Goal: Register for event/course

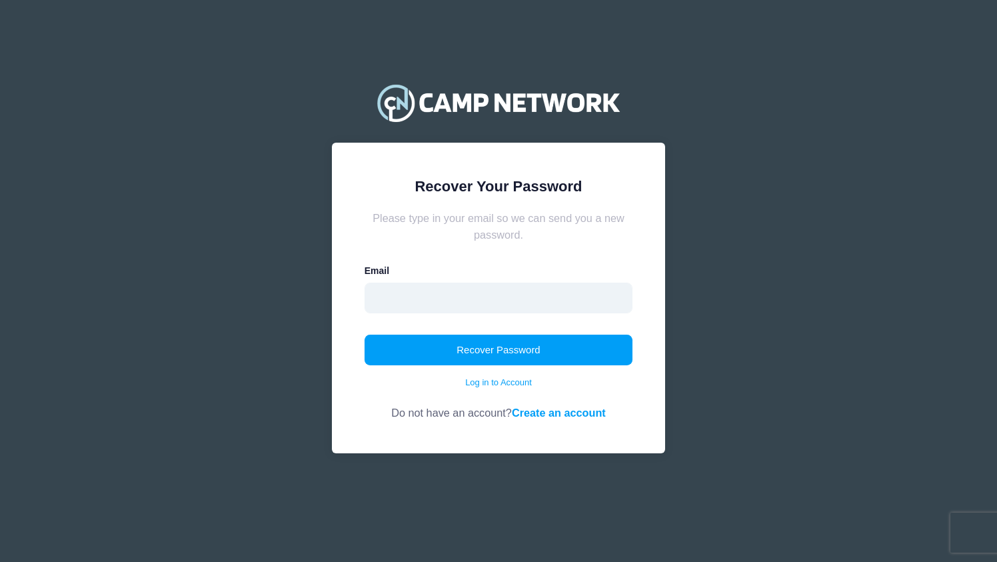
click at [428, 302] on input "email" at bounding box center [499, 298] width 269 height 31
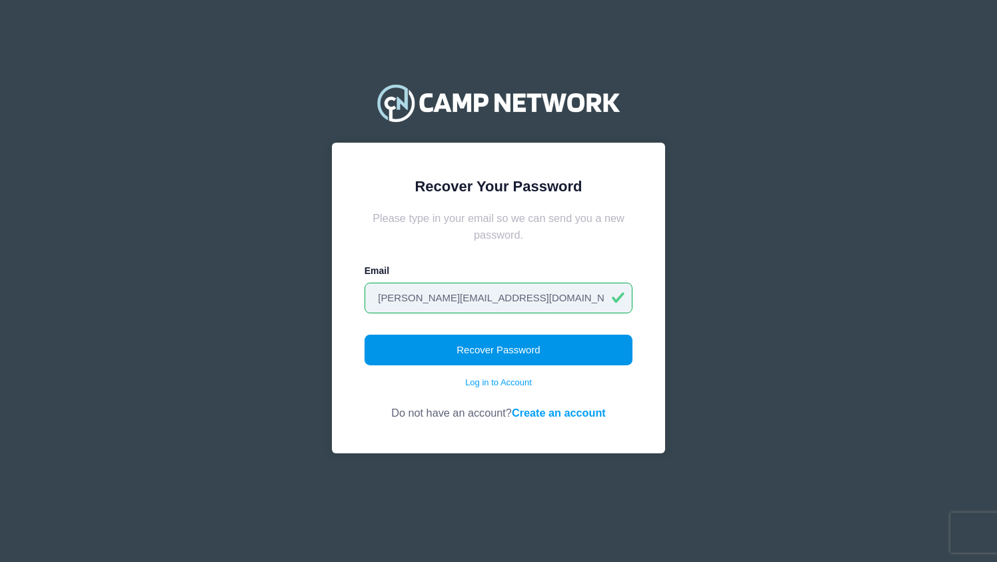
type input "[PERSON_NAME][EMAIL_ADDRESS][DOMAIN_NAME]"
click at [484, 349] on button "Recover Password" at bounding box center [499, 350] width 269 height 31
click at [498, 355] on button "Recover Password" at bounding box center [499, 350] width 269 height 31
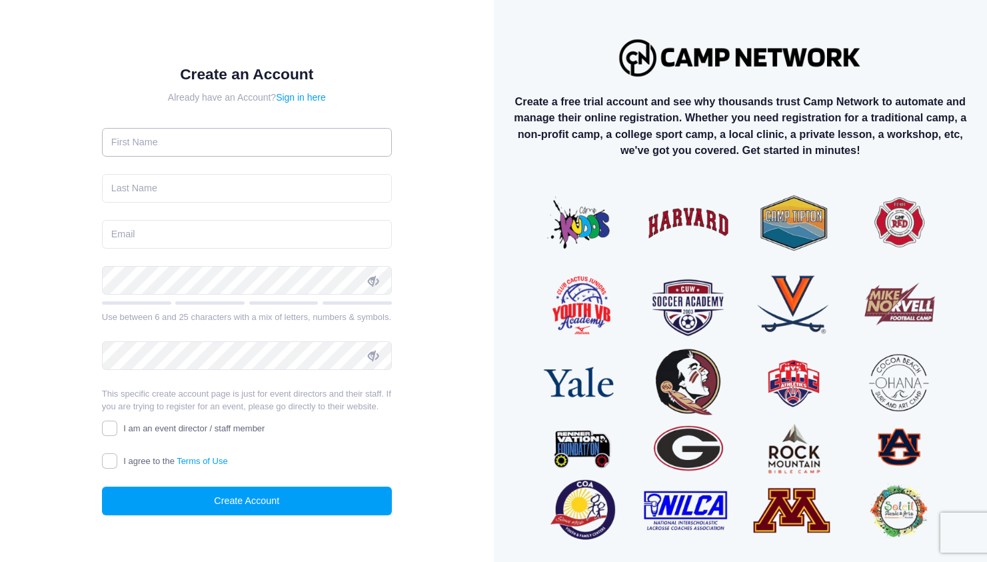
click at [199, 141] on input "text" at bounding box center [247, 142] width 290 height 29
type input "Gemma"
click at [171, 183] on input "text" at bounding box center [247, 188] width 290 height 29
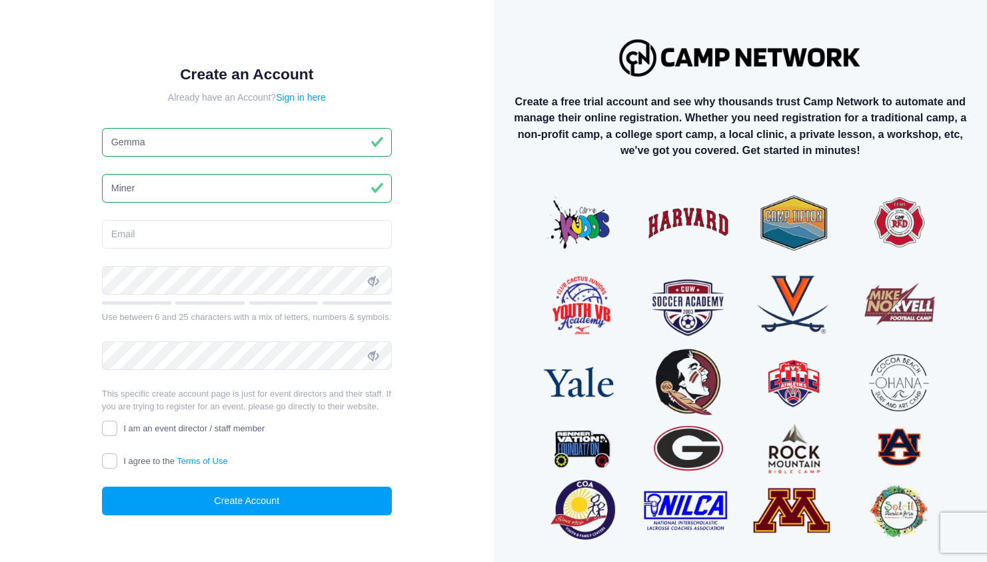
type input "Miner"
click at [120, 230] on input "email" at bounding box center [247, 234] width 290 height 29
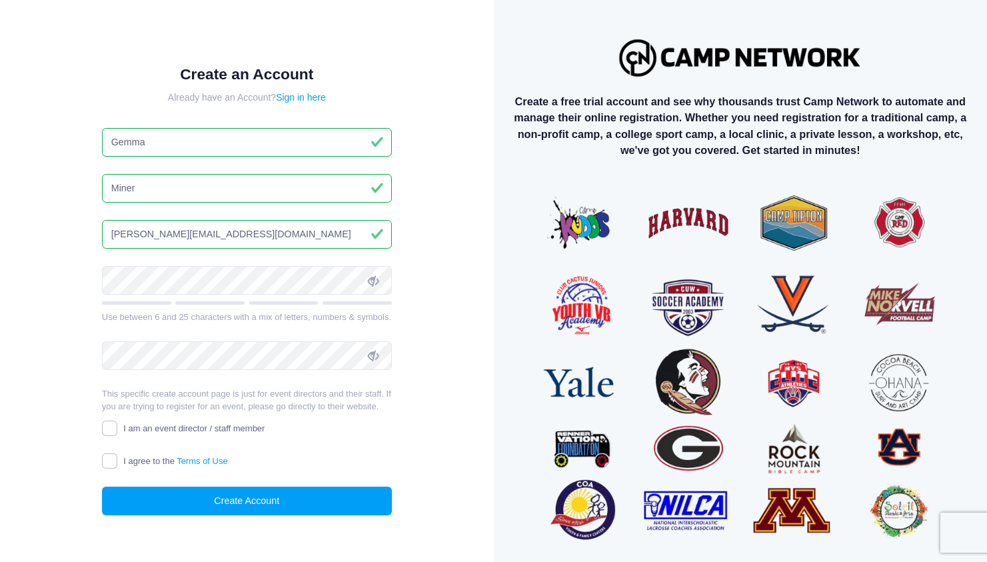
type input "gemma@campfiregoldenempire.org"
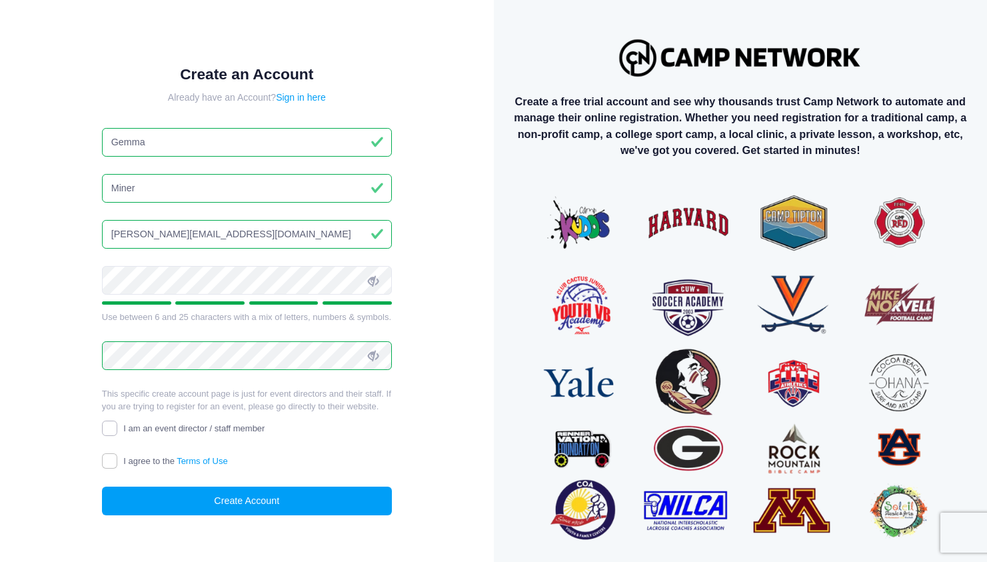
click at [111, 423] on input "I am an event director / staff member" at bounding box center [109, 427] width 15 height 15
checkbox input "true"
click at [113, 460] on input "I agree to the Terms of Use" at bounding box center [109, 460] width 15 height 15
checkbox input "true"
click at [243, 498] on button "Create Account" at bounding box center [247, 500] width 290 height 29
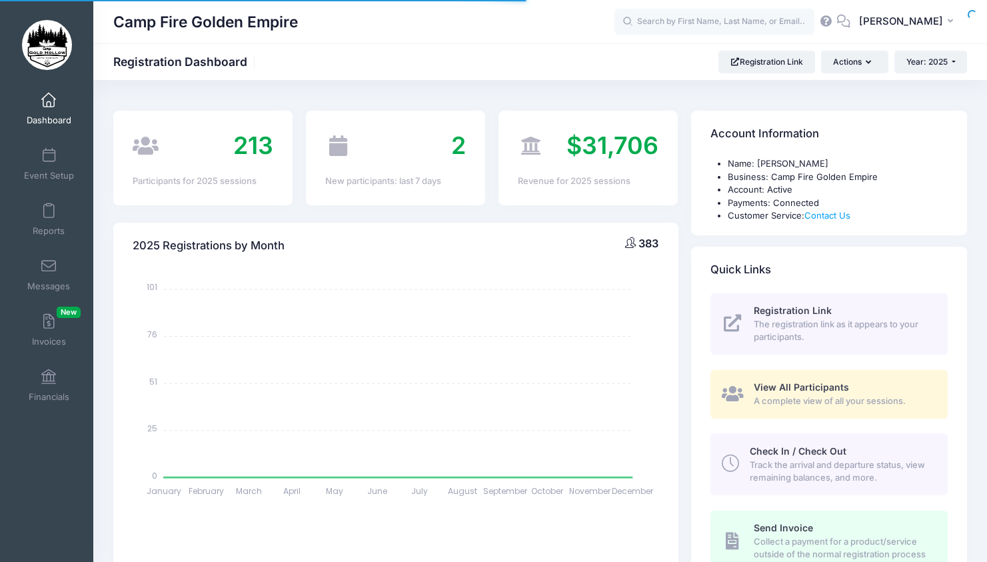
select select
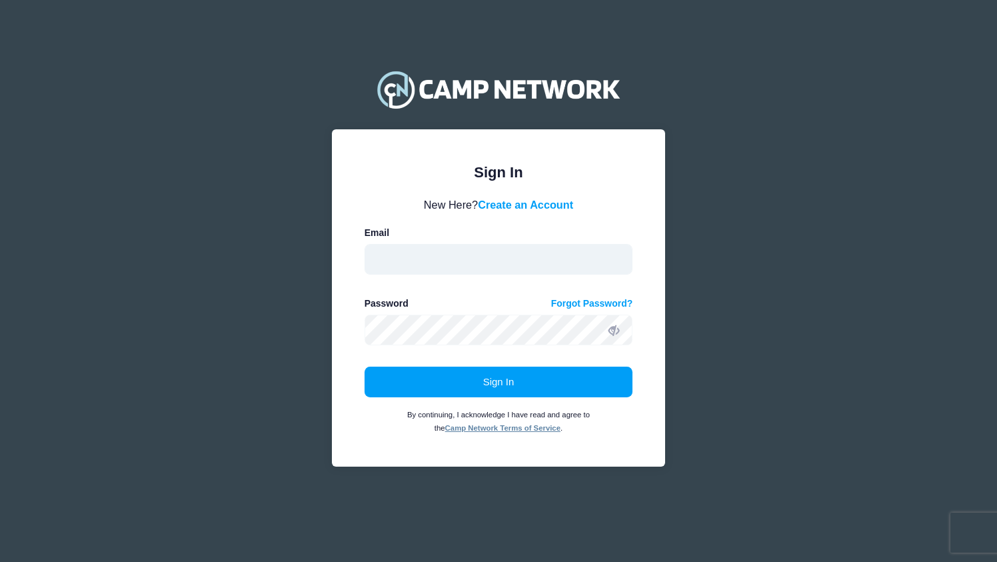
type input "[PERSON_NAME][EMAIL_ADDRESS][DOMAIN_NAME]"
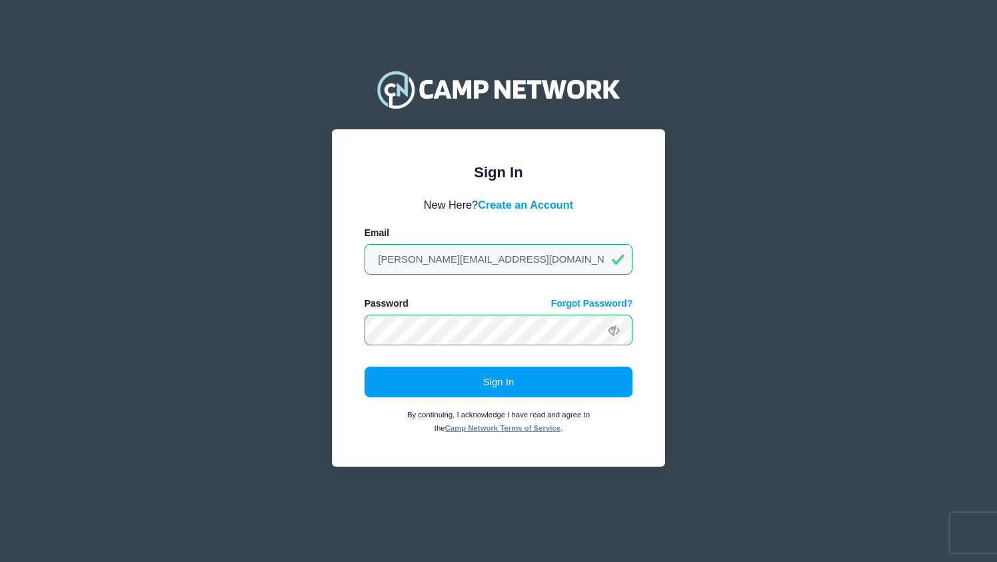
click at [611, 332] on icon at bounding box center [613, 330] width 11 height 11
click at [492, 383] on button "Sign In" at bounding box center [499, 382] width 269 height 31
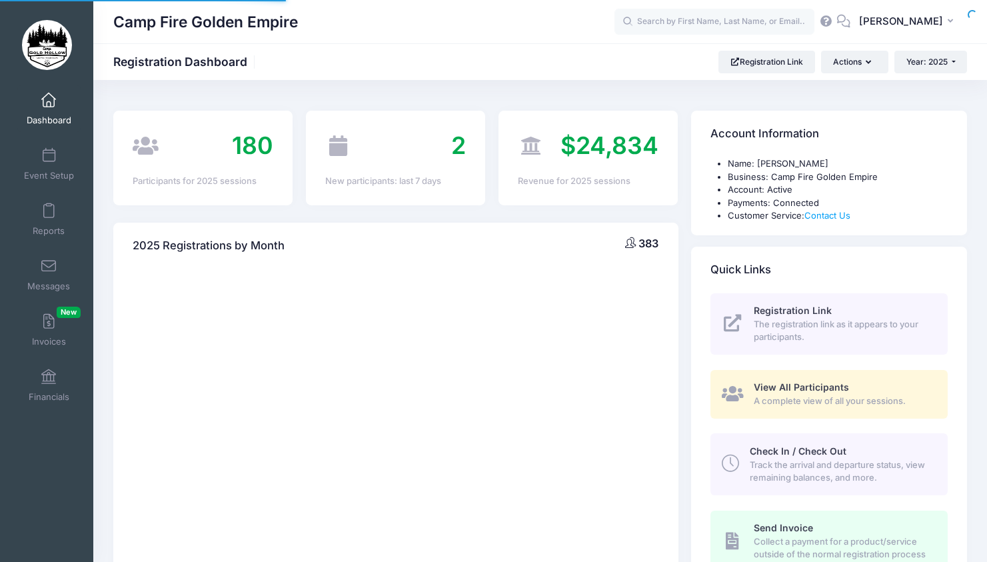
select select
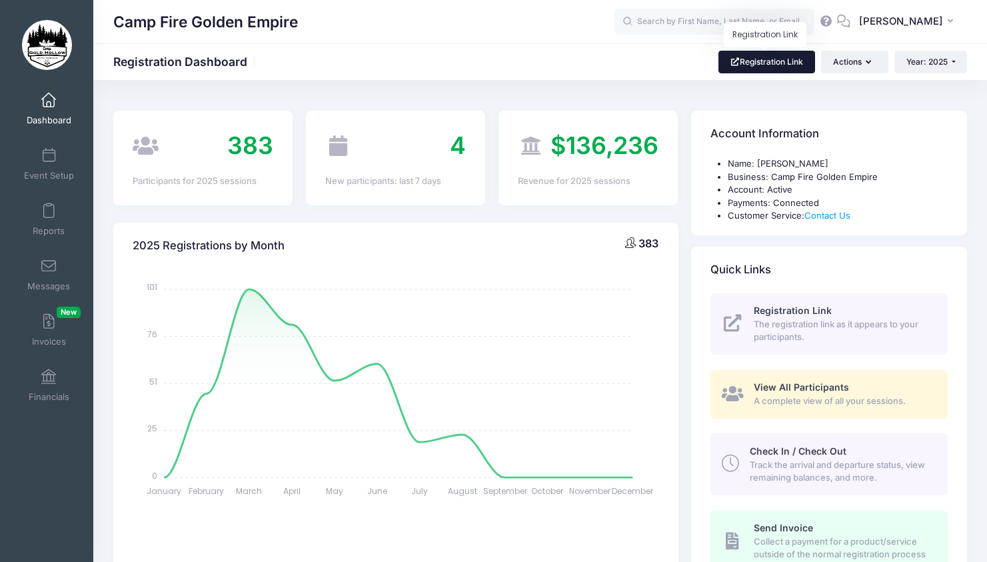
click at [765, 62] on link "Registration Link" at bounding box center [766, 62] width 97 height 23
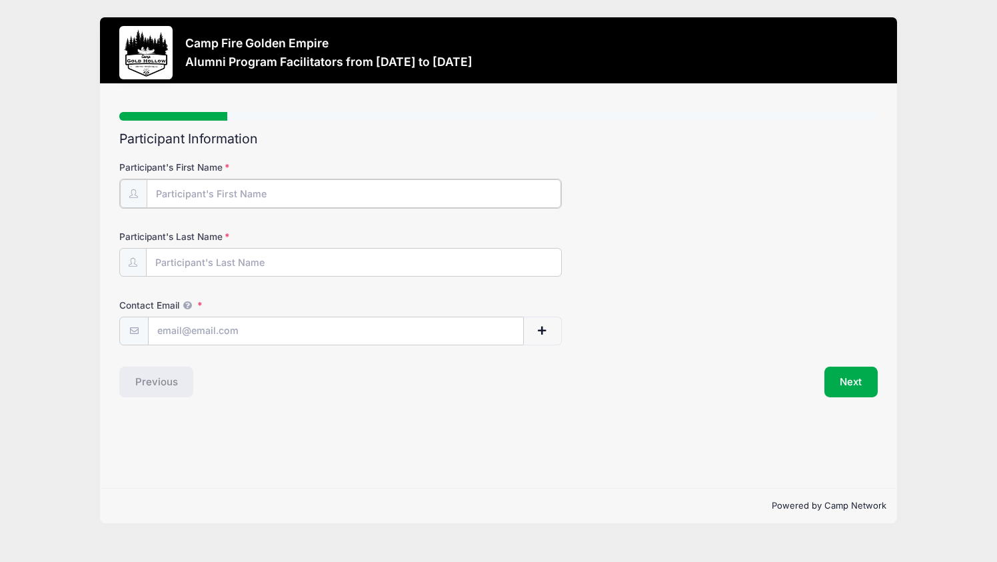
click at [205, 188] on input "Participant's First Name" at bounding box center [354, 193] width 414 height 29
type input "g"
type input "Gemma"
click at [203, 262] on input "Participant's Last Name" at bounding box center [354, 261] width 414 height 29
type input "Miner"
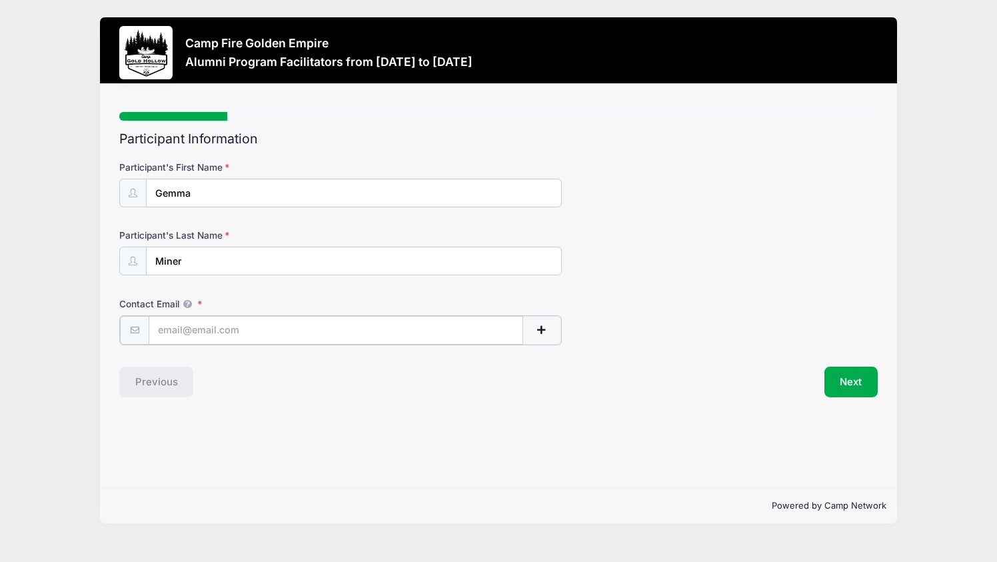
click at [189, 330] on input "Contact Email" at bounding box center [336, 330] width 374 height 29
type input "[PERSON_NAME][EMAIL_ADDRESS][DOMAIN_NAME]"
click at [845, 382] on button "Next" at bounding box center [851, 380] width 54 height 31
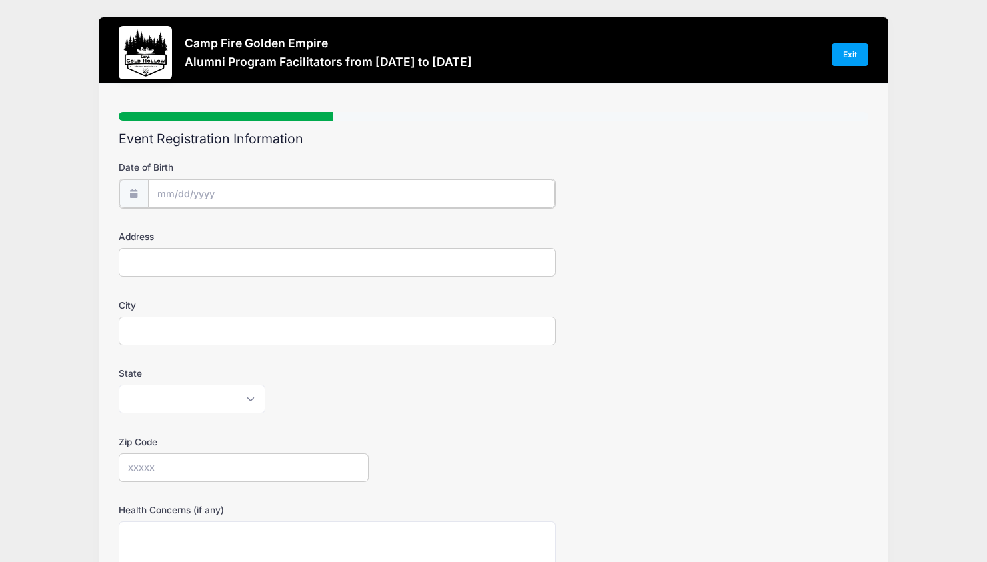
click at [195, 195] on input "Date of Birth" at bounding box center [351, 193] width 407 height 29
click at [318, 226] on icon at bounding box center [315, 229] width 9 height 9
select select "8"
click at [270, 228] on input "2025" at bounding box center [272, 229] width 43 height 20
click at [290, 234] on span at bounding box center [289, 234] width 9 height 10
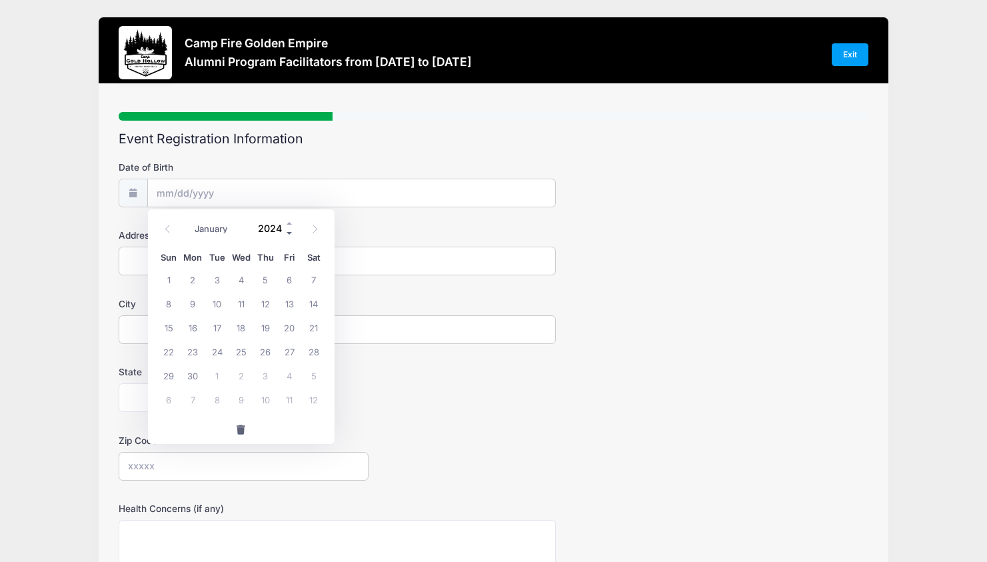
click at [291, 233] on span at bounding box center [289, 234] width 9 height 10
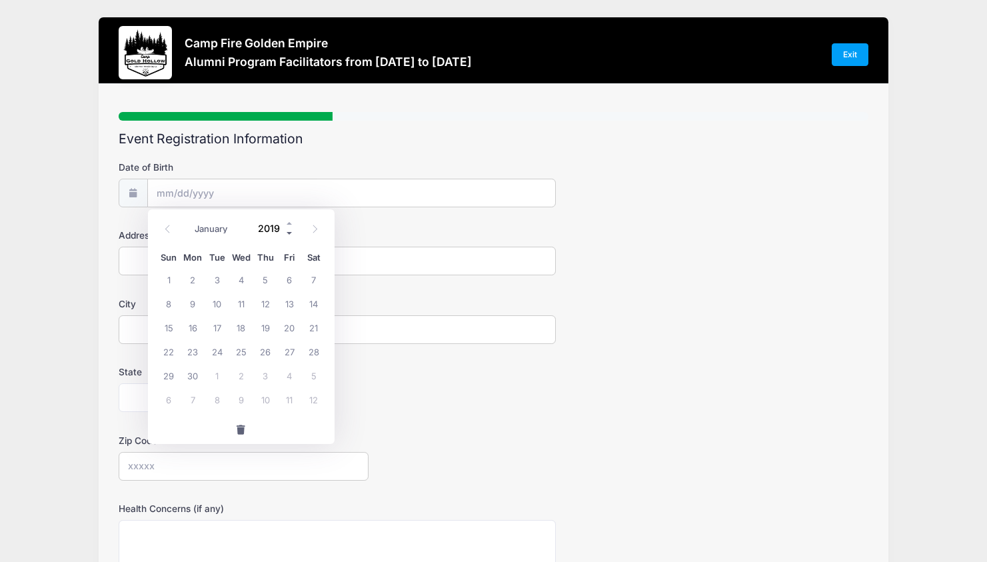
click at [291, 231] on span at bounding box center [289, 234] width 9 height 10
click at [219, 189] on input "Date of Birth" at bounding box center [351, 193] width 407 height 29
click at [242, 192] on input "Date of Birth" at bounding box center [351, 193] width 407 height 29
click at [458, 368] on div "State [US_STATE] [US_STATE] [US_STATE] [US_STATE] [US_STATE] Armed Forces Afric…" at bounding box center [494, 388] width 750 height 47
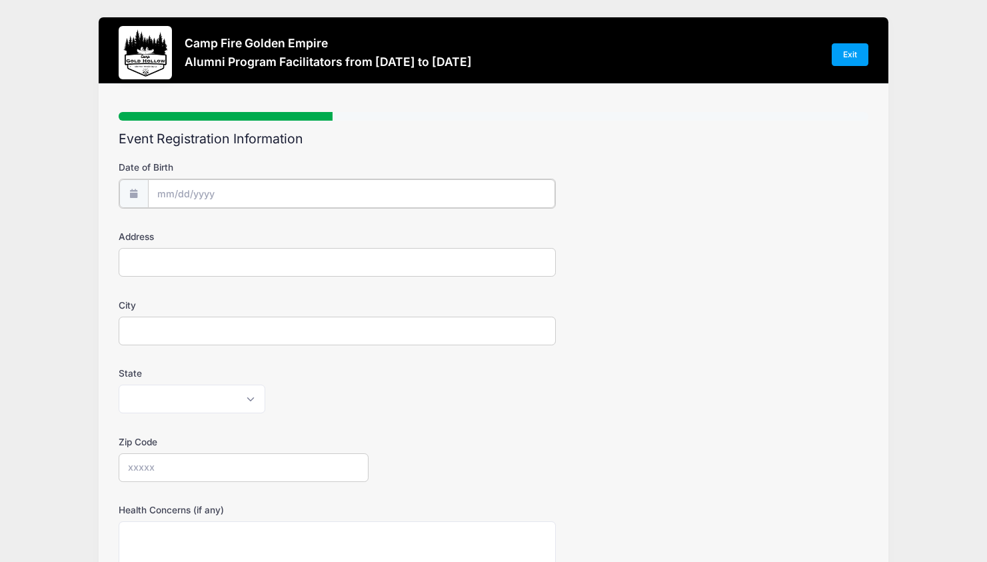
type input "2025"
click at [225, 189] on input "Date of Birth" at bounding box center [351, 193] width 407 height 29
select select "7"
click at [276, 229] on input "2025" at bounding box center [272, 229] width 43 height 20
click at [288, 232] on span at bounding box center [289, 234] width 9 height 10
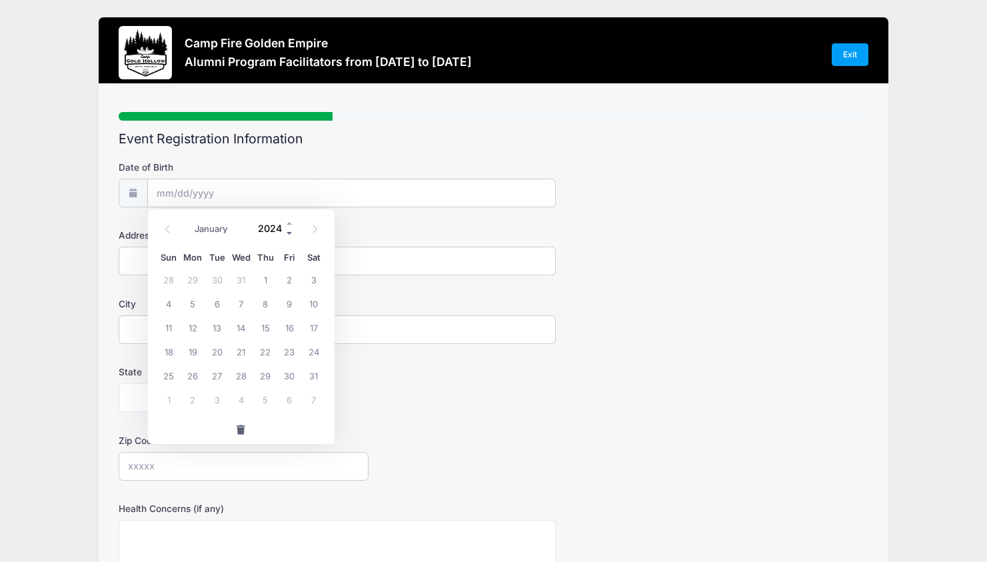
click at [290, 233] on span at bounding box center [289, 234] width 9 height 10
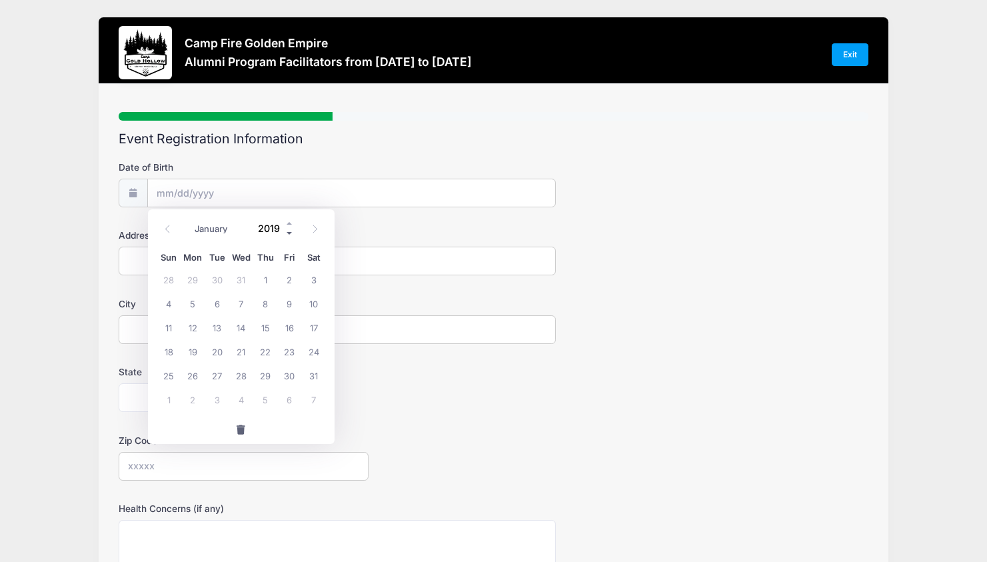
click at [290, 233] on span at bounding box center [289, 234] width 9 height 10
click at [290, 234] on span at bounding box center [289, 234] width 9 height 10
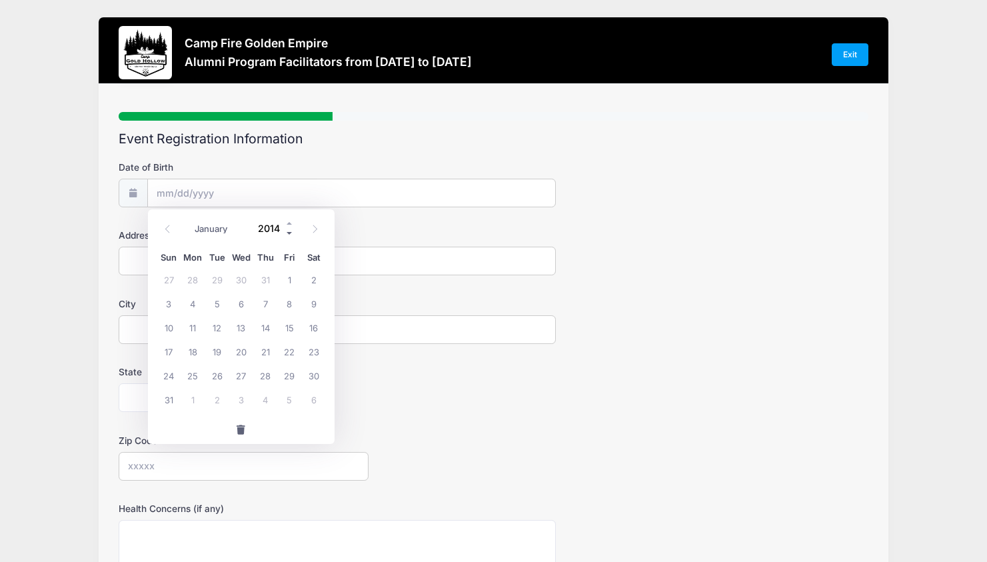
click at [290, 234] on span at bounding box center [289, 234] width 9 height 10
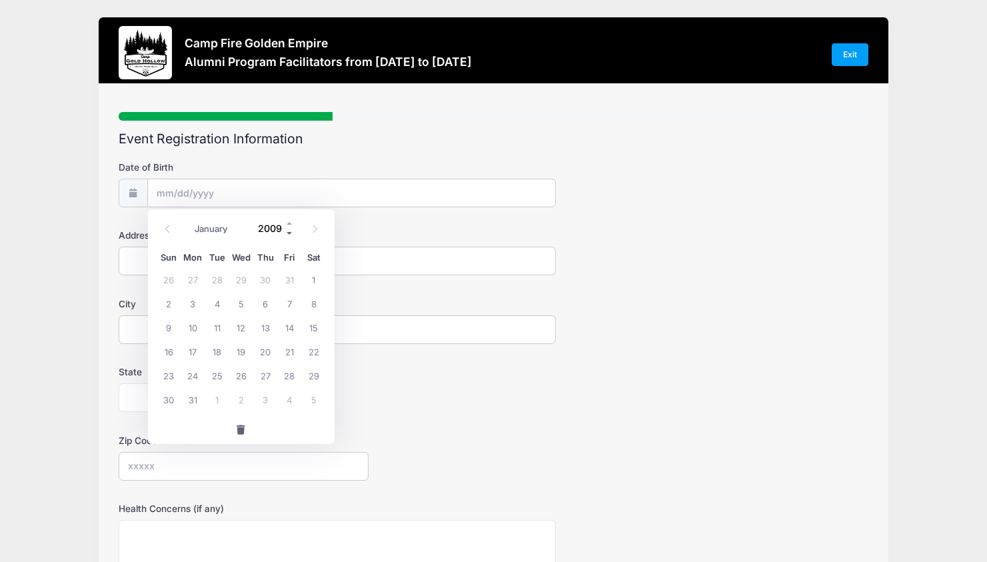
click at [290, 234] on span at bounding box center [289, 234] width 9 height 10
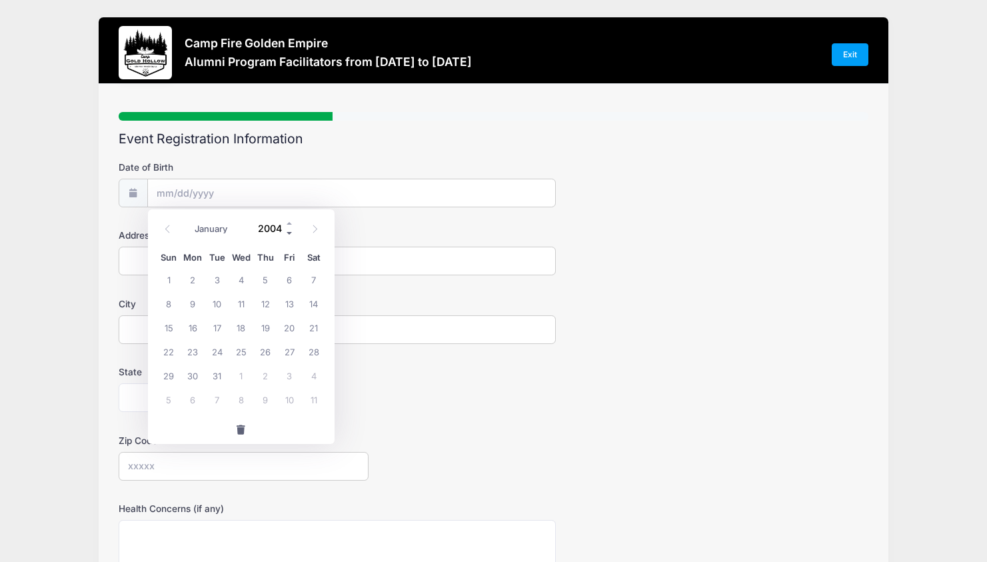
click at [290, 234] on span at bounding box center [289, 234] width 9 height 10
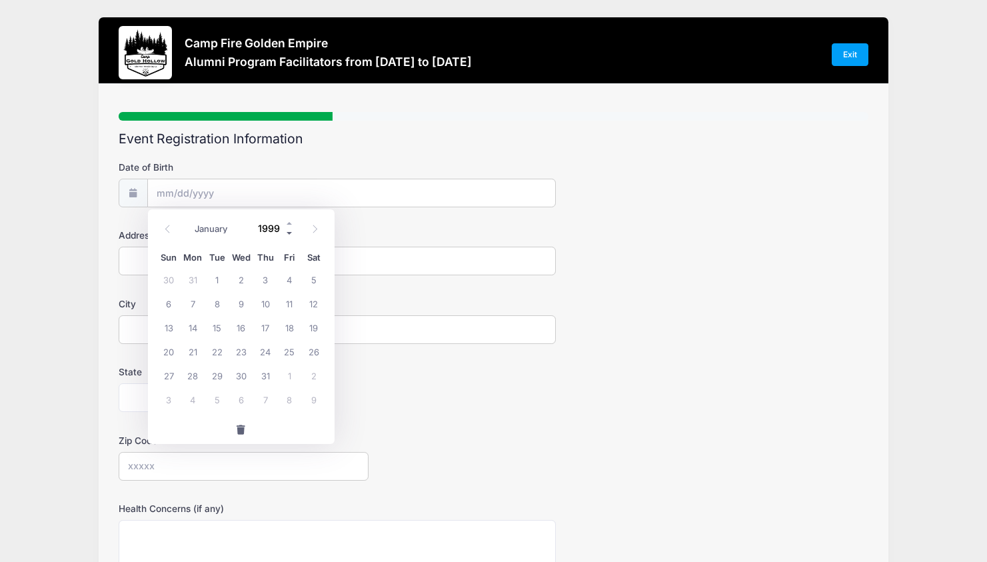
click at [290, 234] on span at bounding box center [289, 234] width 9 height 10
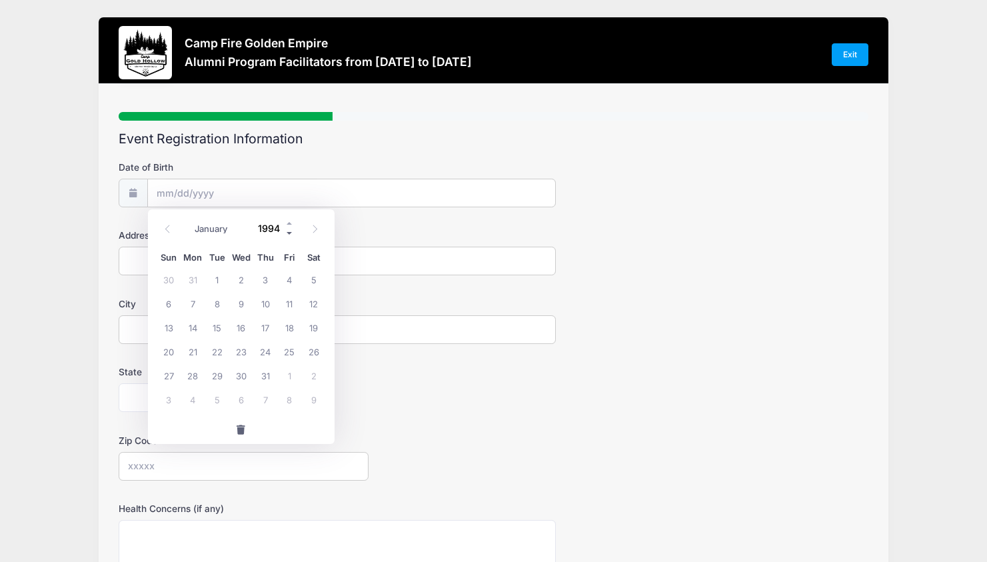
click at [290, 234] on span at bounding box center [289, 234] width 9 height 10
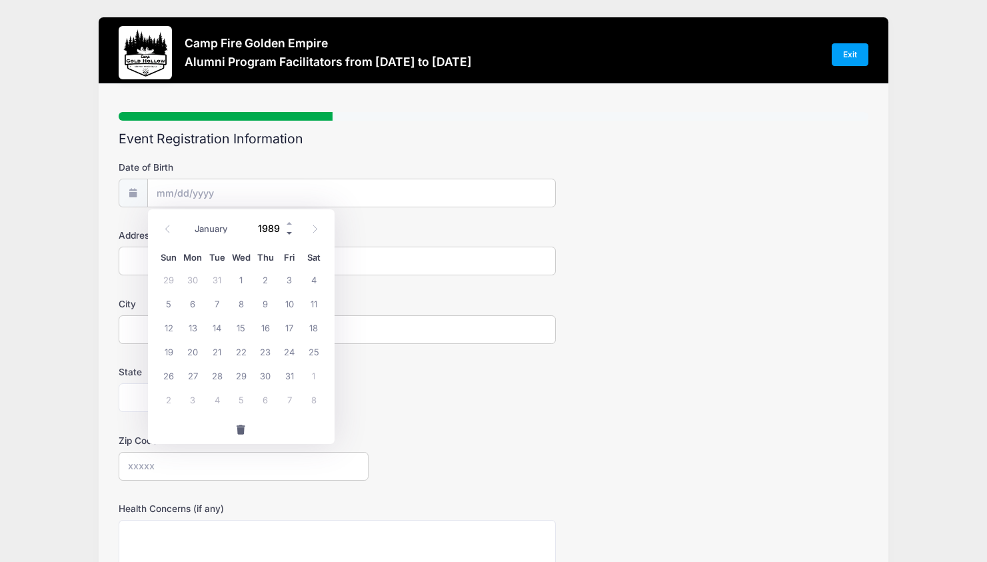
click at [290, 234] on span at bounding box center [289, 234] width 9 height 10
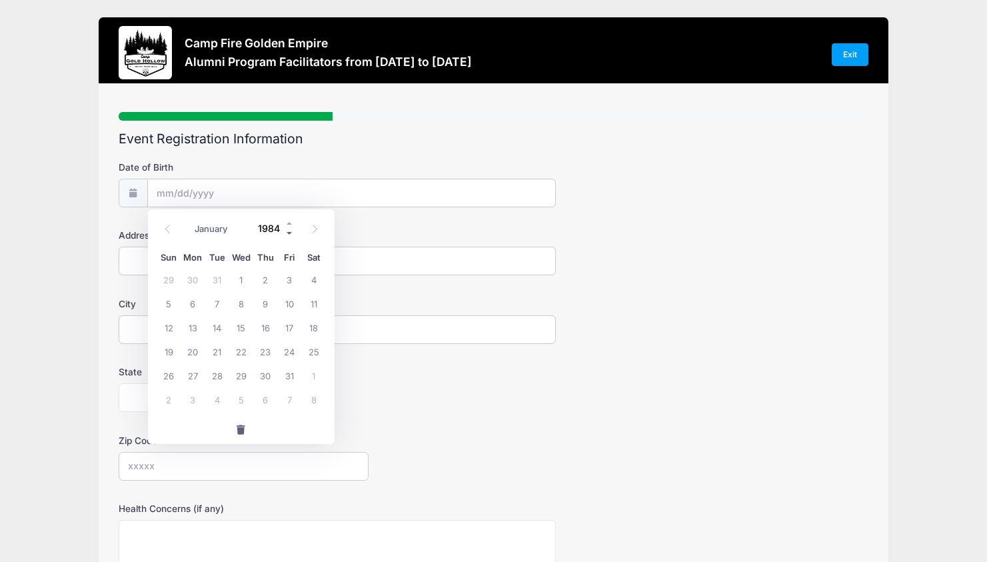
click at [290, 234] on span at bounding box center [289, 234] width 9 height 10
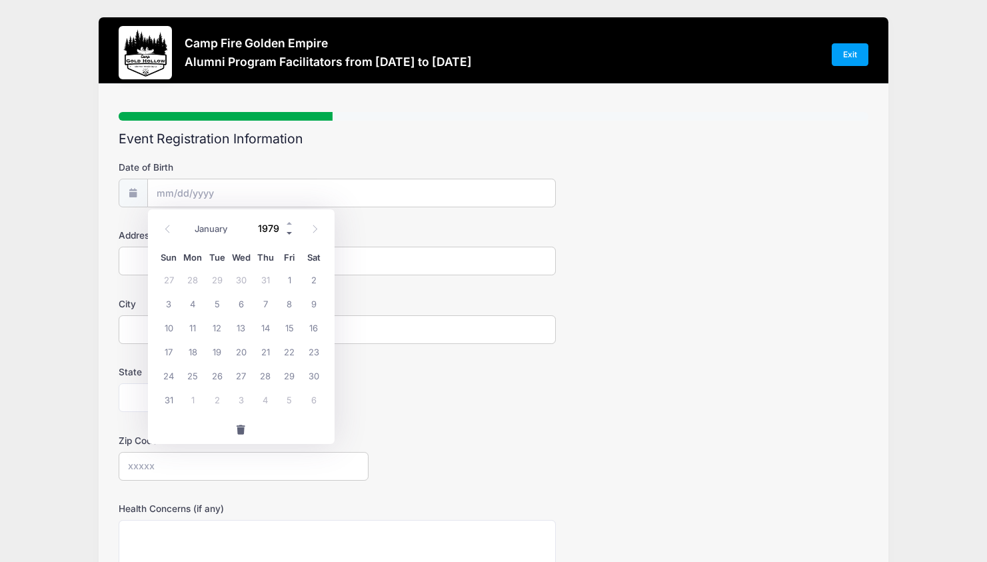
click at [290, 234] on span at bounding box center [289, 234] width 9 height 10
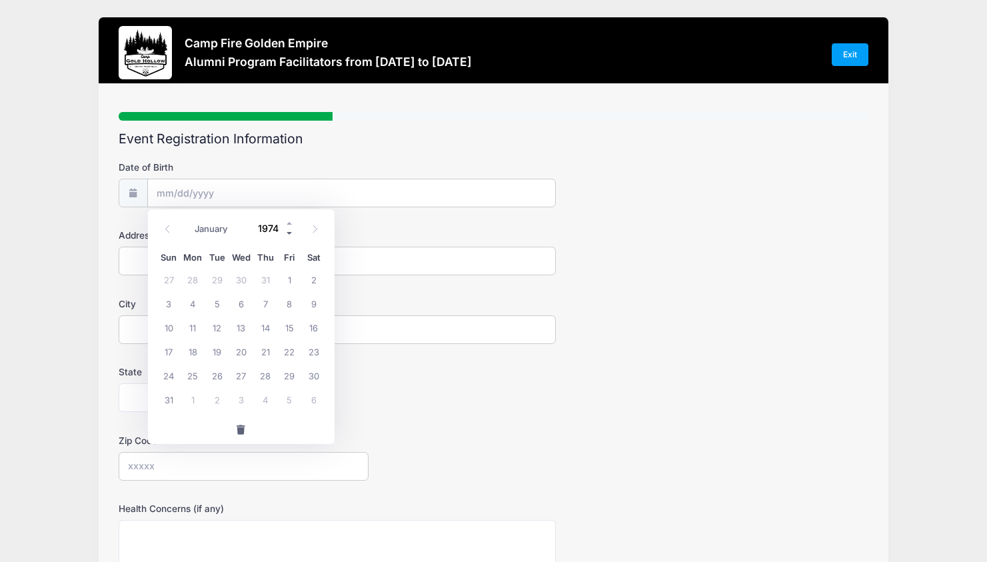
click at [290, 234] on span at bounding box center [289, 234] width 9 height 10
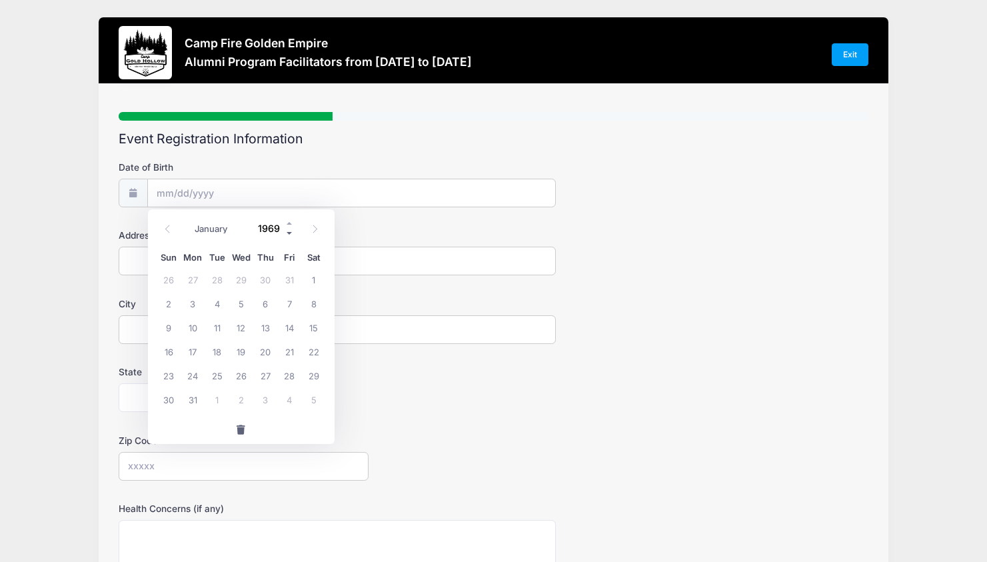
click at [290, 234] on span at bounding box center [289, 234] width 9 height 10
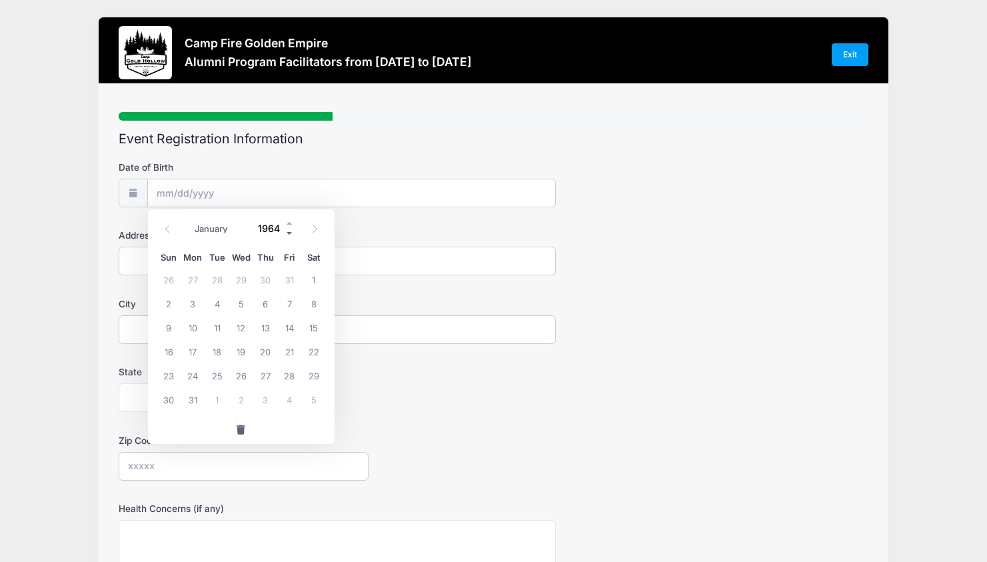
click at [290, 234] on span at bounding box center [289, 234] width 9 height 10
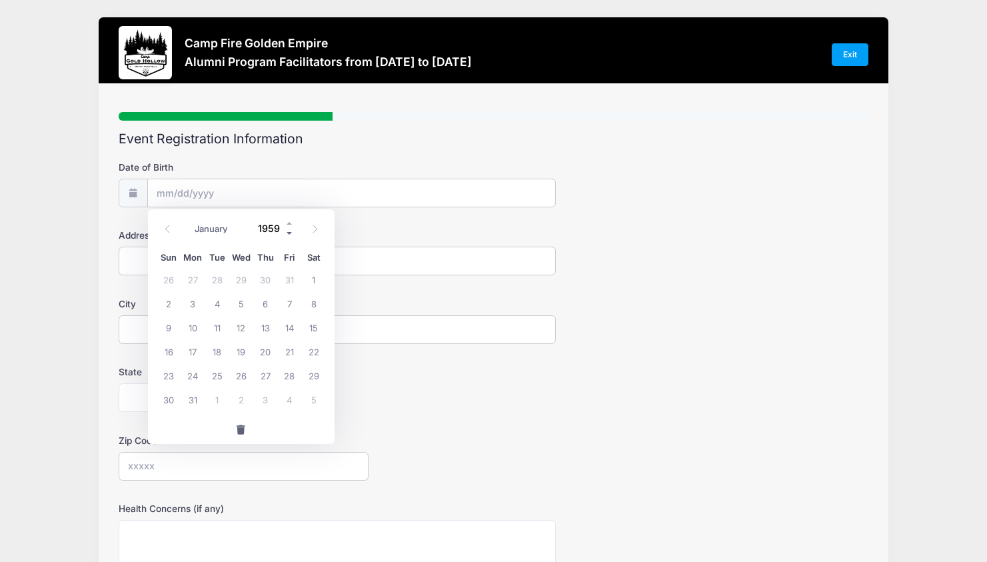
click at [290, 234] on span at bounding box center [289, 234] width 9 height 10
type input "1956"
click at [203, 228] on select "January February March April May June July August September October November De…" at bounding box center [217, 229] width 59 height 17
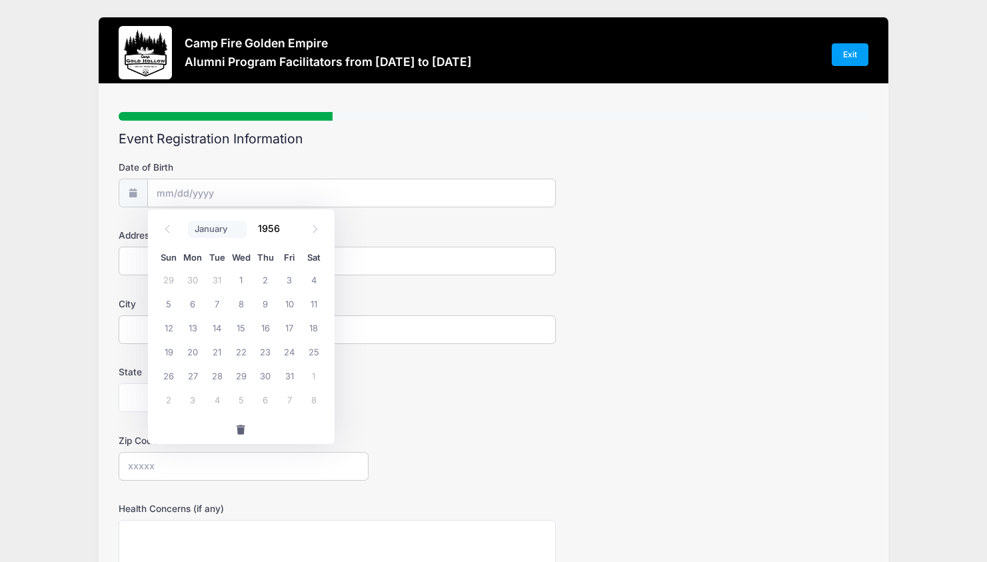
select select "11"
click at [188, 221] on select "January February March April May June July August September October November De…" at bounding box center [217, 229] width 59 height 17
click at [317, 303] on span "8" at bounding box center [314, 303] width 24 height 24
type input "[DATE]"
click at [174, 257] on input "Address" at bounding box center [338, 261] width 438 height 29
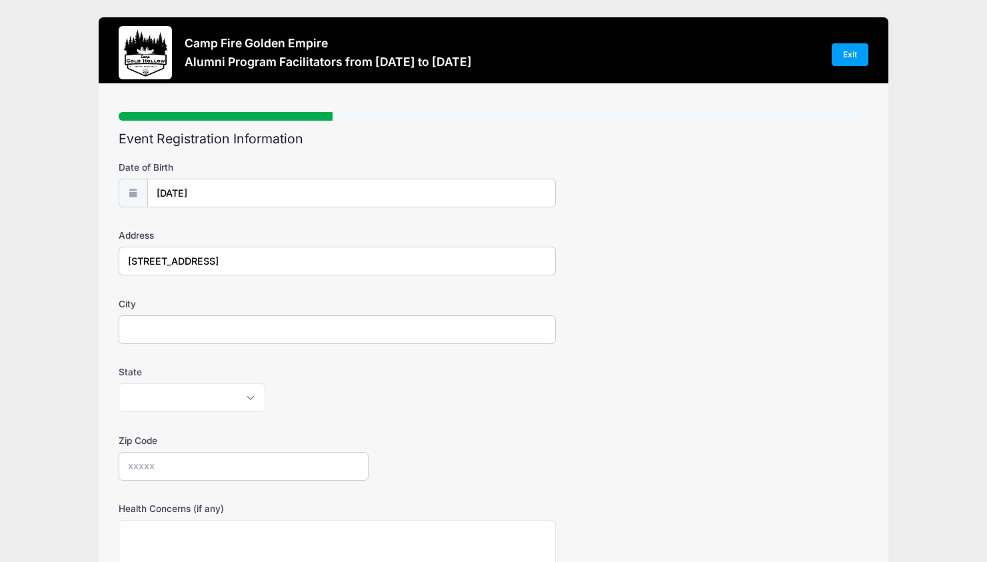
type input "[STREET_ADDRESS]"
click at [143, 332] on input "City" at bounding box center [338, 329] width 438 height 29
type input "[GEOGRAPHIC_DATA]"
click at [253, 396] on select "[US_STATE] [US_STATE] [US_STATE] [US_STATE] [US_STATE] Armed Forces Africa Arme…" at bounding box center [192, 397] width 147 height 29
select select "CA"
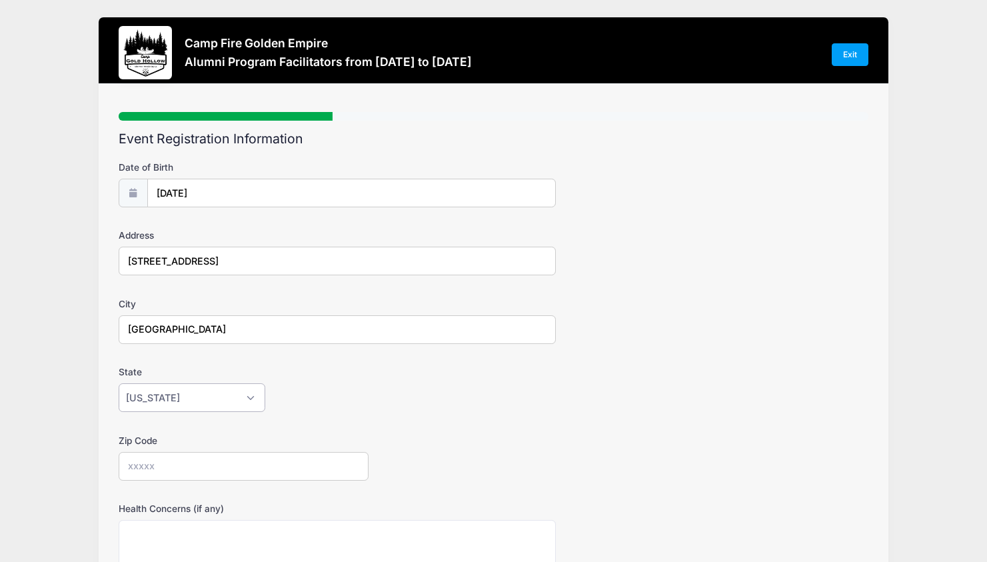
click at [119, 383] on select "[US_STATE] [US_STATE] [US_STATE] [US_STATE] [US_STATE] Armed Forces Africa Arme…" at bounding box center [192, 397] width 147 height 29
click at [165, 466] on input "Zip Code" at bounding box center [244, 466] width 250 height 29
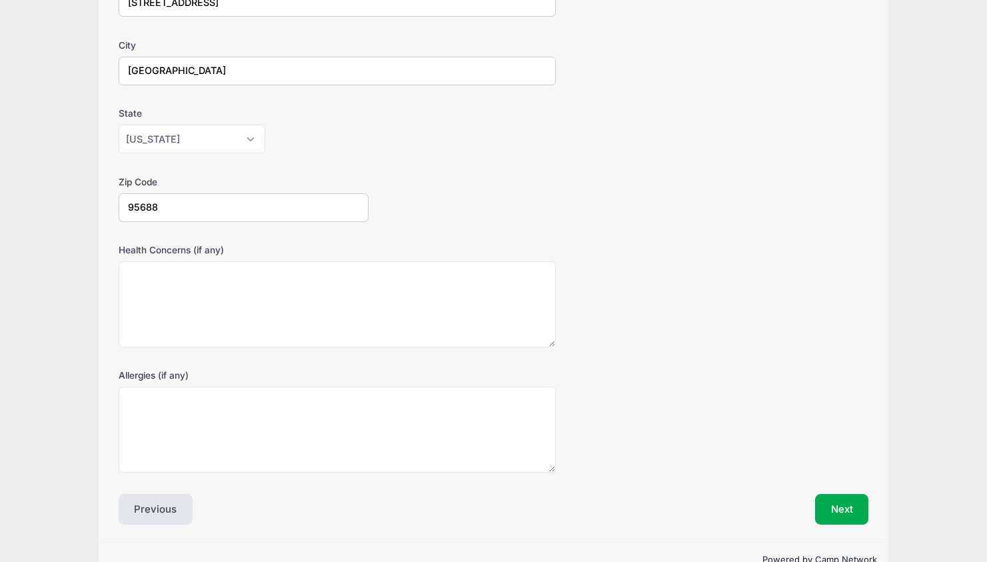
scroll to position [291, 0]
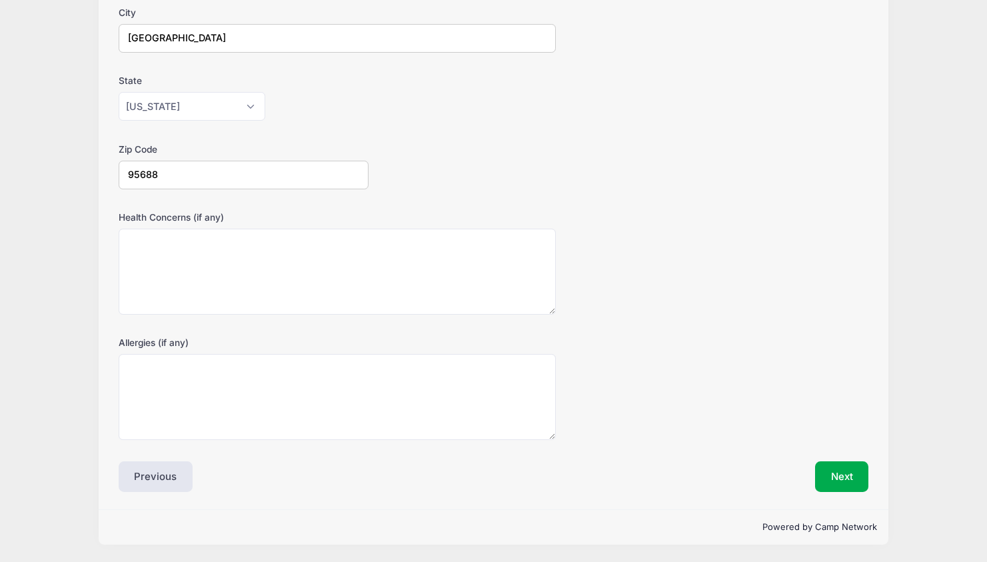
type input "95688"
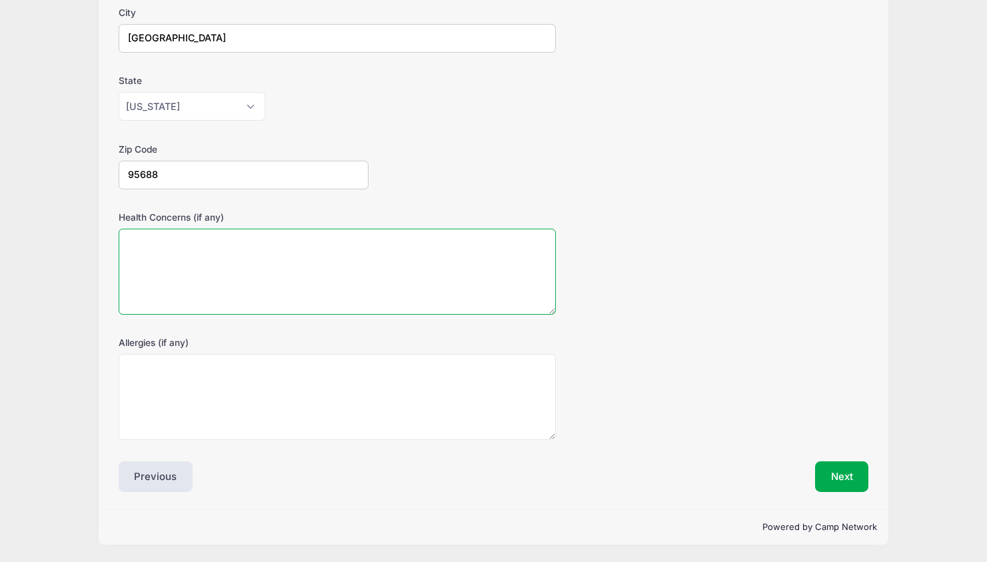
click at [131, 242] on textarea "Health Concerns (if any)" at bounding box center [338, 272] width 438 height 86
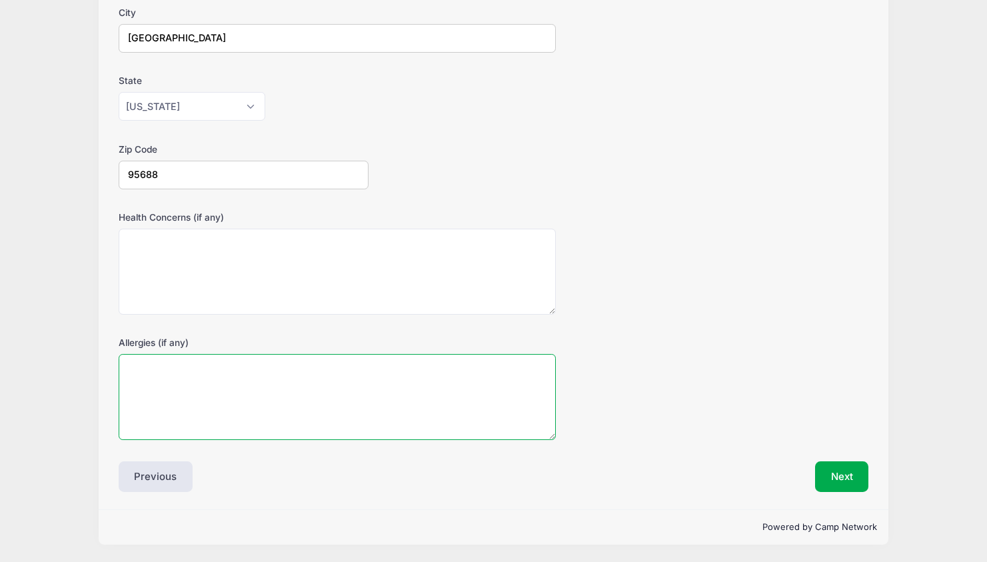
click at [140, 365] on textarea "Allergies (if any)" at bounding box center [338, 397] width 438 height 86
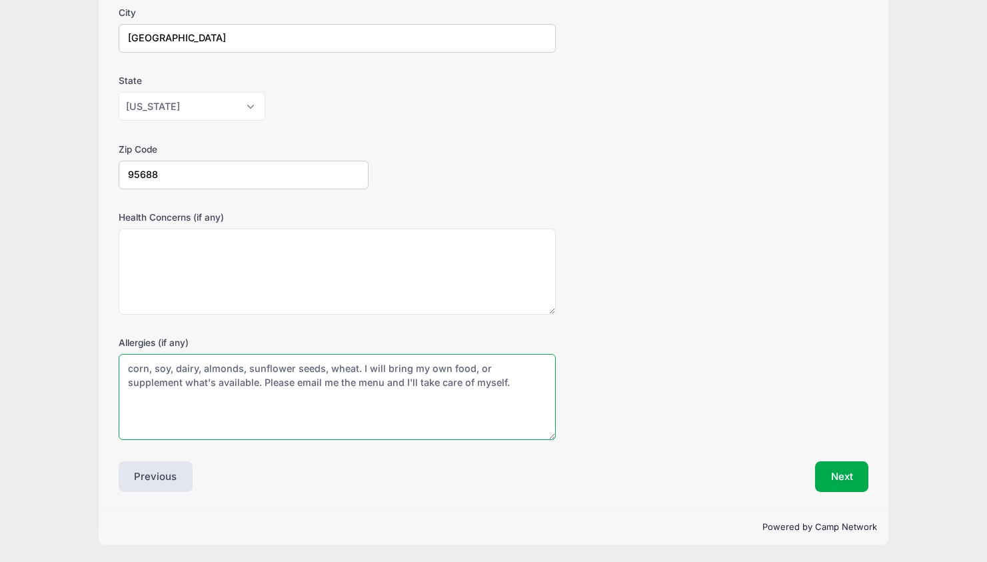
click at [355, 369] on textarea "corn, soy, dairy, almonds, sunflower seeds, wheat. I will bring my own food, or…" at bounding box center [338, 397] width 438 height 86
click at [460, 388] on textarea "corn, soy, dairy, almonds, sunflower seeds, gluten. I will bring my own food, o…" at bounding box center [338, 397] width 438 height 86
type textarea "corn, soy, dairy, almonds, sunflower seeds, gluten. I will bring my own food, o…"
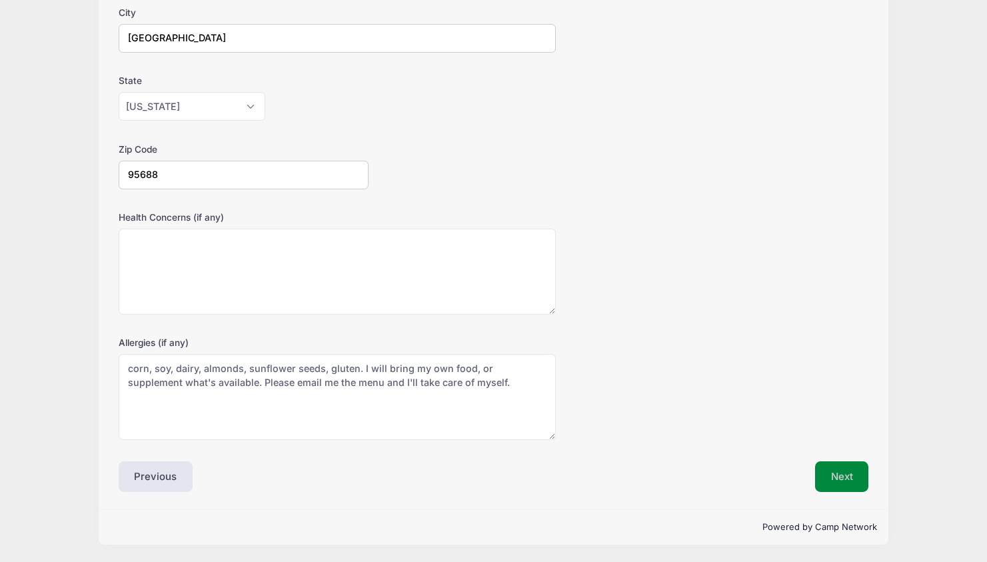
click at [849, 471] on button "Next" at bounding box center [842, 476] width 54 height 31
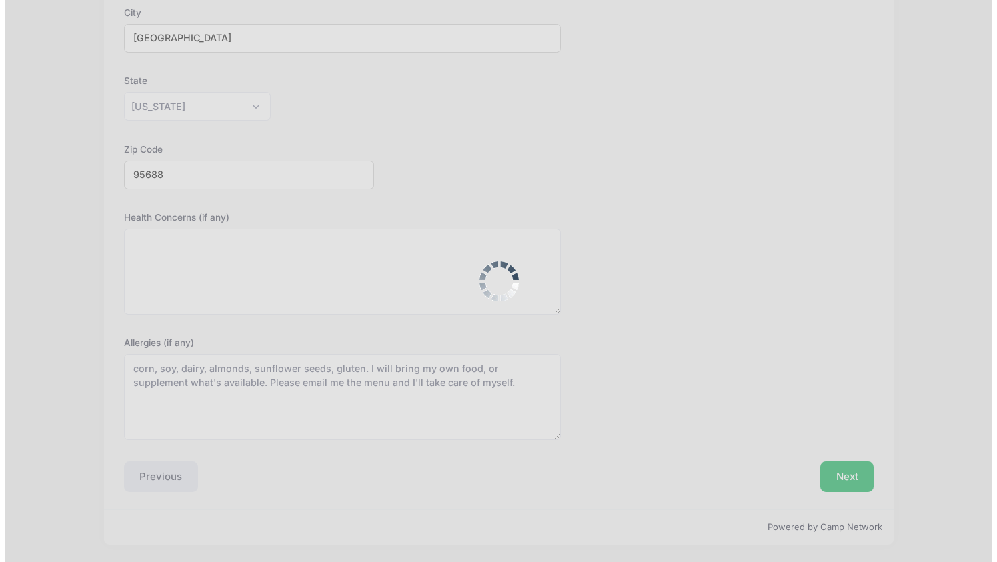
scroll to position [0, 0]
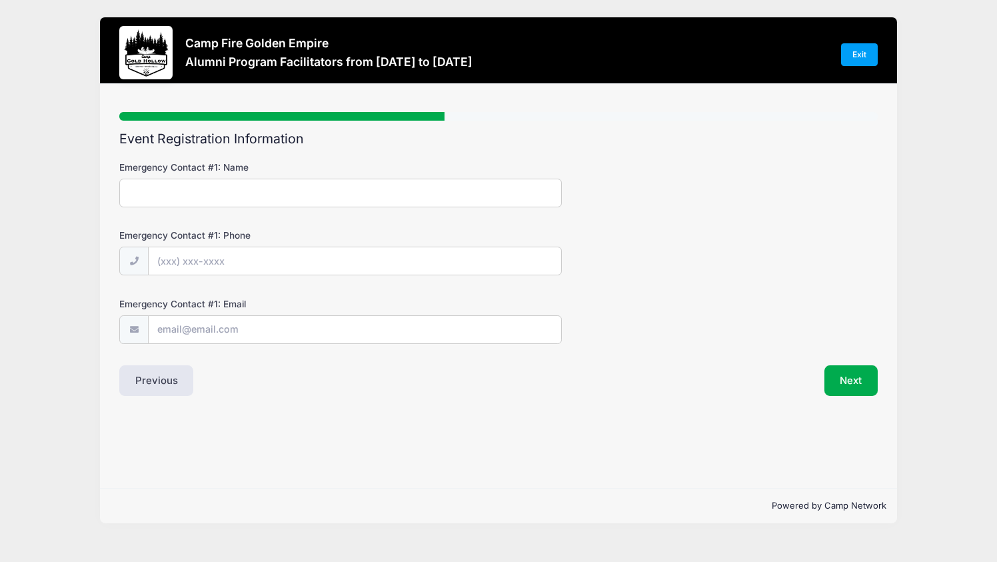
click at [169, 197] on input "Emergency Contact #1: Name" at bounding box center [340, 193] width 442 height 29
type input "[PERSON_NAME]"
click at [178, 265] on input "Emergency Contact #1: Phone" at bounding box center [355, 261] width 412 height 29
click at [253, 267] on input "Emergency Contact #1: Phone" at bounding box center [355, 261] width 412 height 29
type input "[PHONE_NUMBER]"
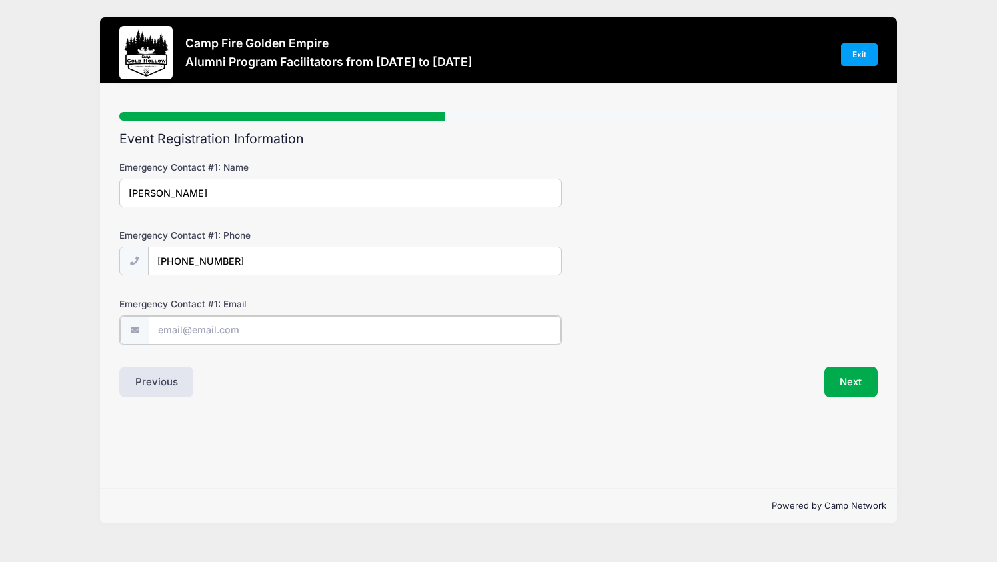
click at [189, 330] on input "Emergency Contact #1: Email" at bounding box center [355, 330] width 412 height 29
type input "[EMAIL_ADDRESS][DOMAIN_NAME]"
click at [847, 386] on button "Next" at bounding box center [851, 380] width 54 height 31
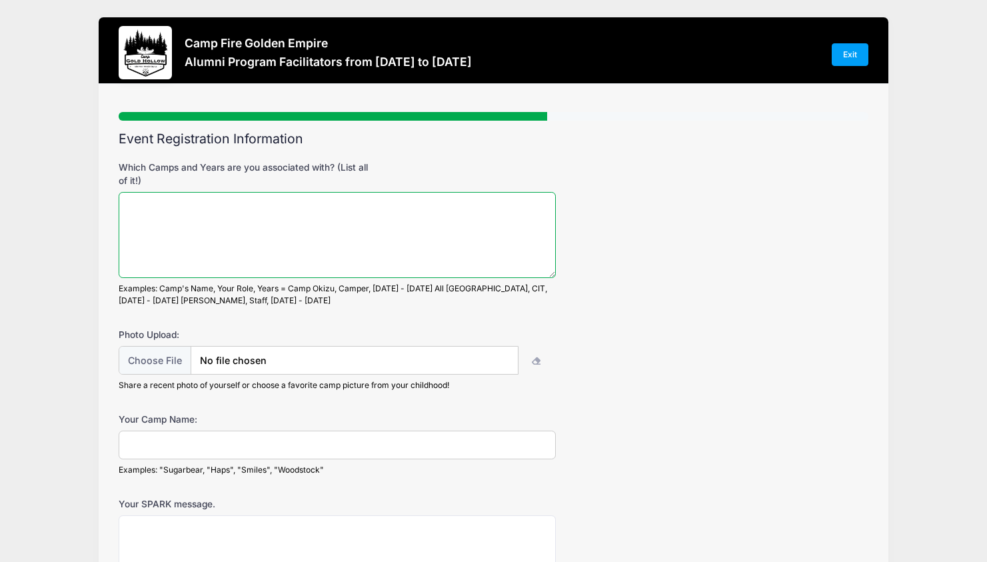
click at [143, 206] on textarea "Which Camps and Years are you associated with? (List all of it!)" at bounding box center [338, 235] width 438 height 86
type textarea "C"
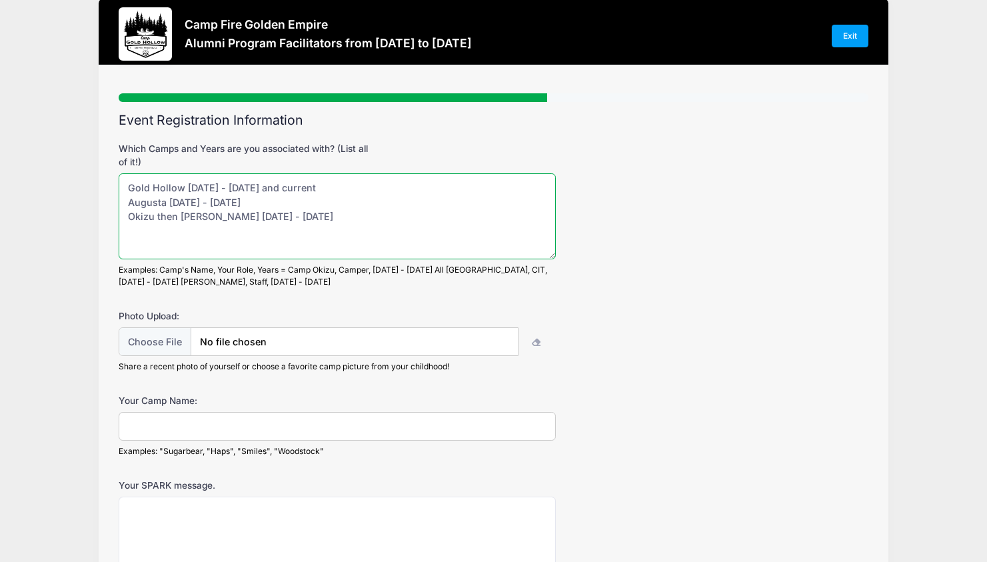
scroll to position [21, 0]
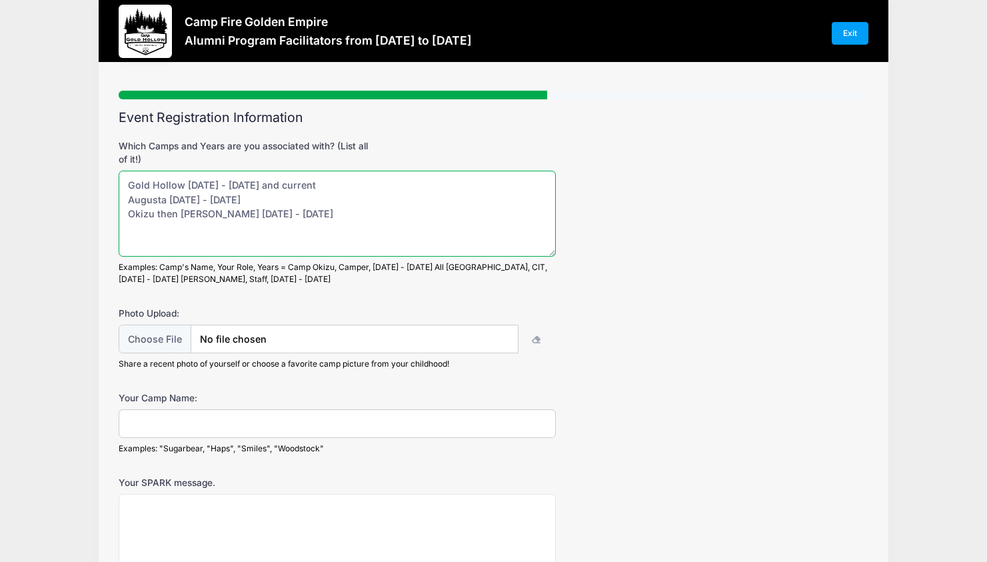
type textarea "Gold Hollow [DATE] - [DATE] and current Augusta [DATE] - [DATE] Okizu then [PER…"
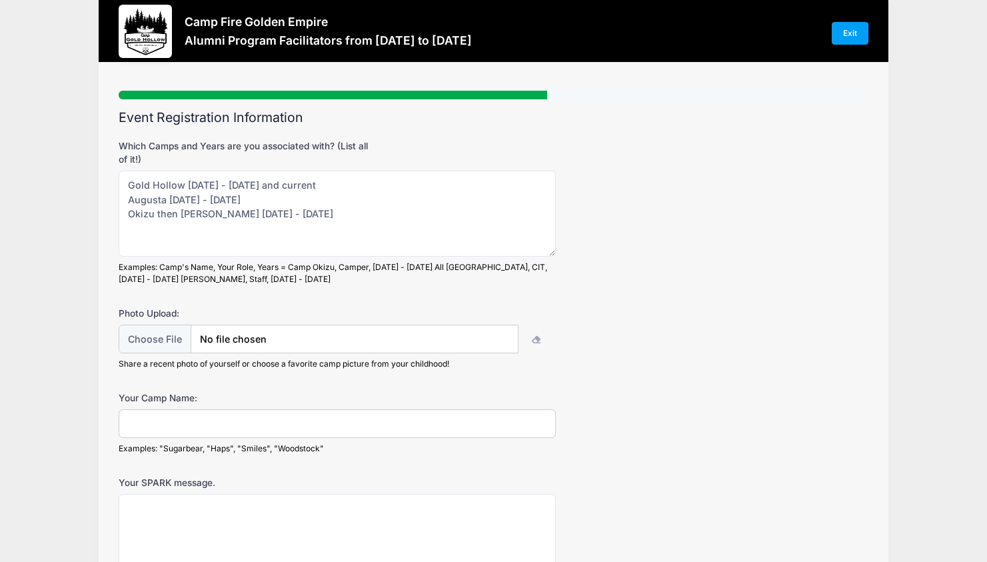
click at [168, 424] on input "Your Camp Name:" at bounding box center [338, 423] width 438 height 29
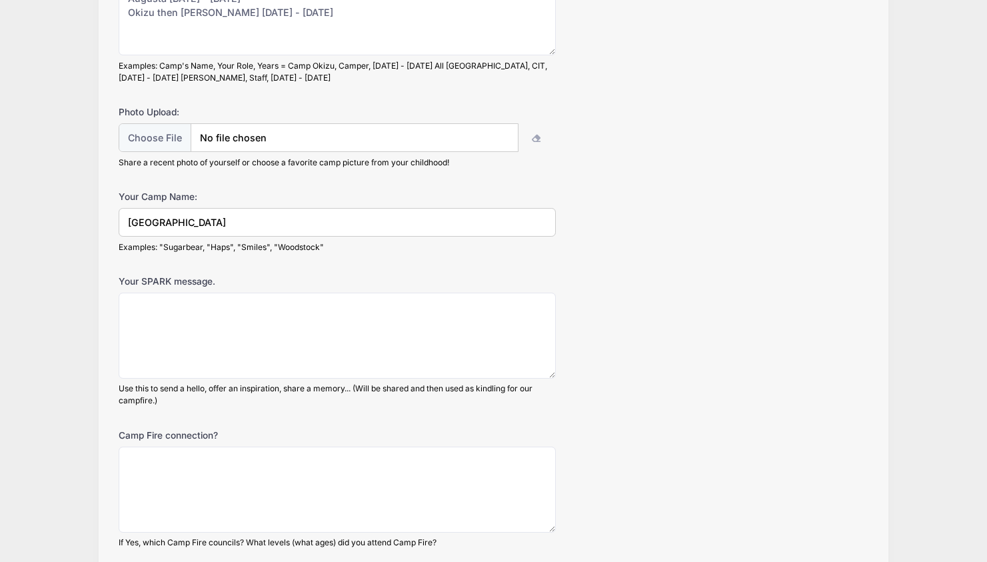
scroll to position [233, 0]
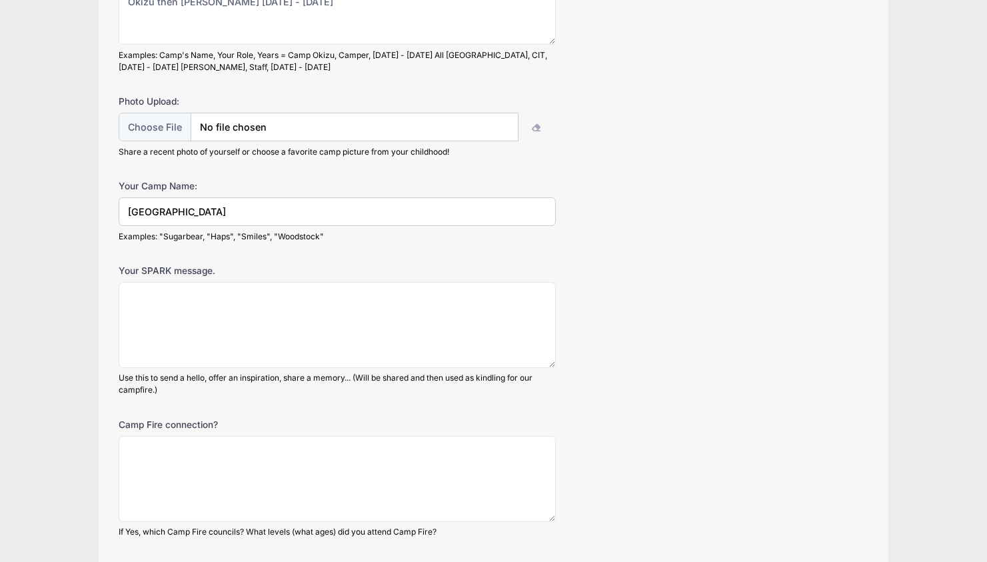
type input "[GEOGRAPHIC_DATA]"
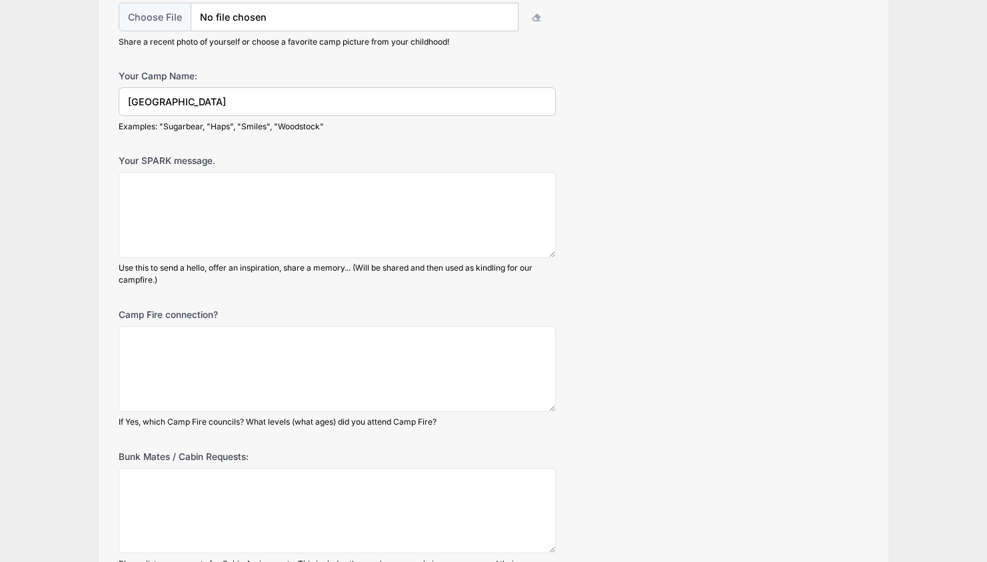
scroll to position [346, 0]
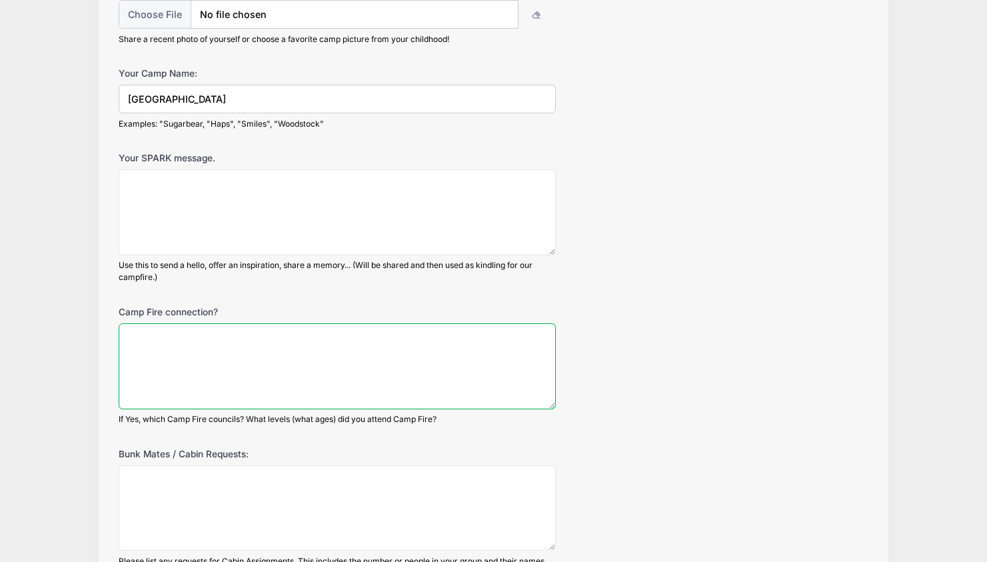
click at [141, 331] on textarea "Camp Fire connection?" at bounding box center [338, 366] width 438 height 86
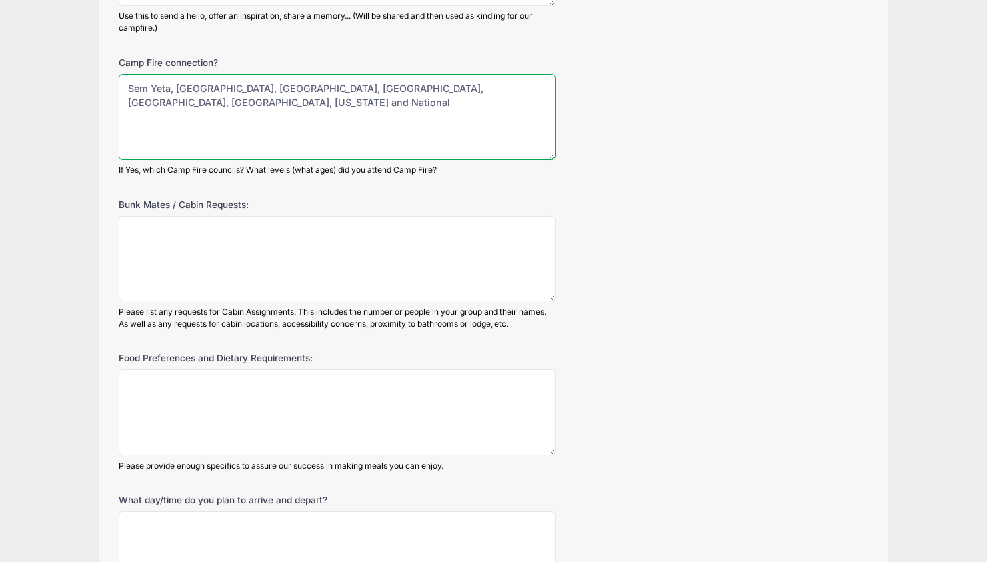
scroll to position [615, 0]
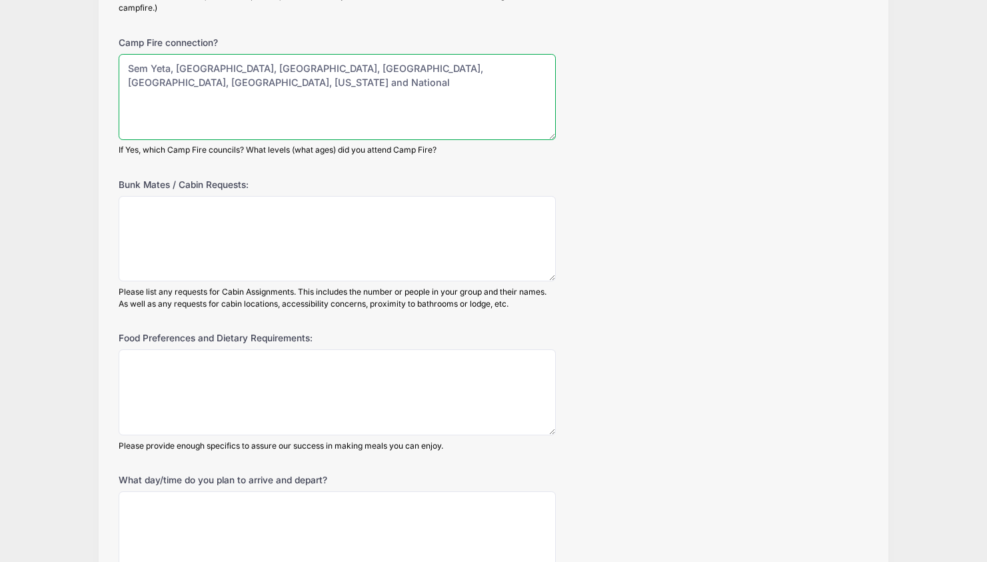
type textarea "Sem Yeta, [GEOGRAPHIC_DATA], [GEOGRAPHIC_DATA], [GEOGRAPHIC_DATA], [GEOGRAPHIC_…"
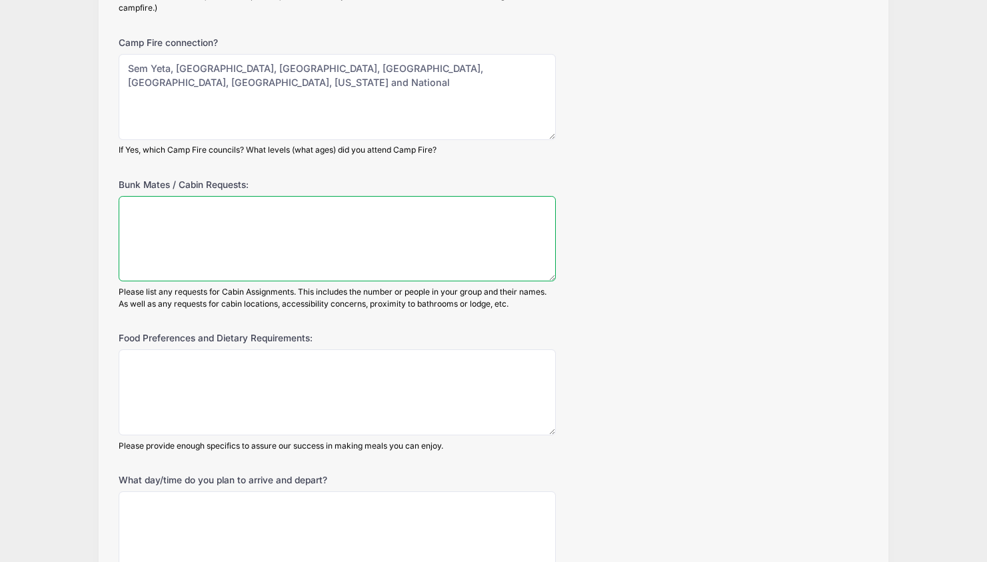
click at [153, 209] on textarea "Bunk Mates / Cabin Requests:" at bounding box center [338, 239] width 438 height 86
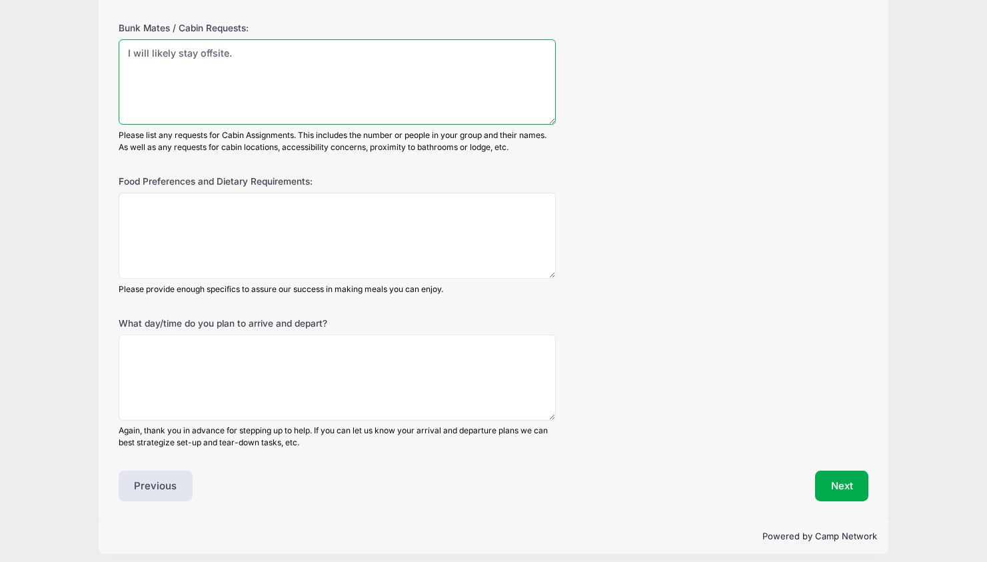
scroll to position [781, 0]
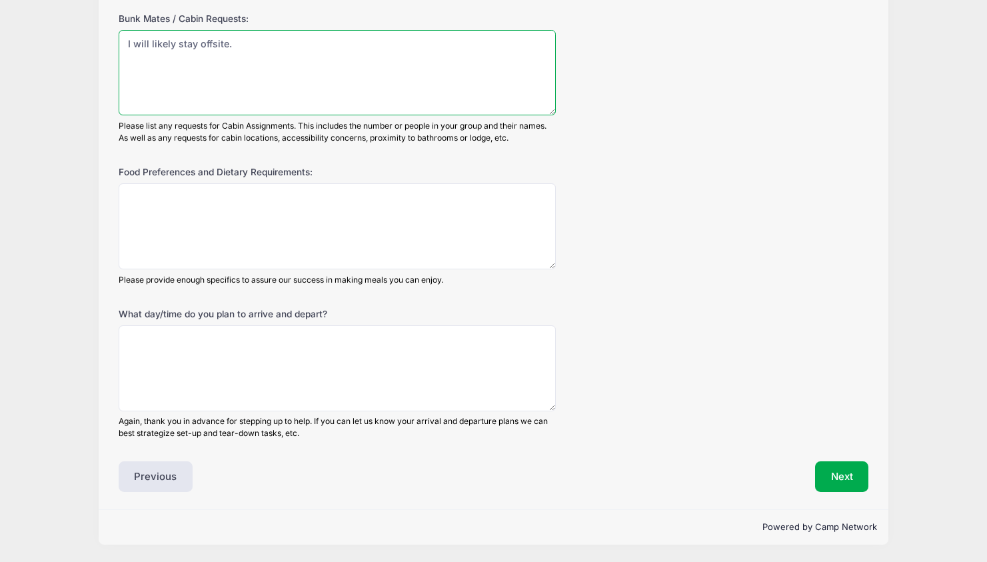
type textarea "I will likely stay offsite."
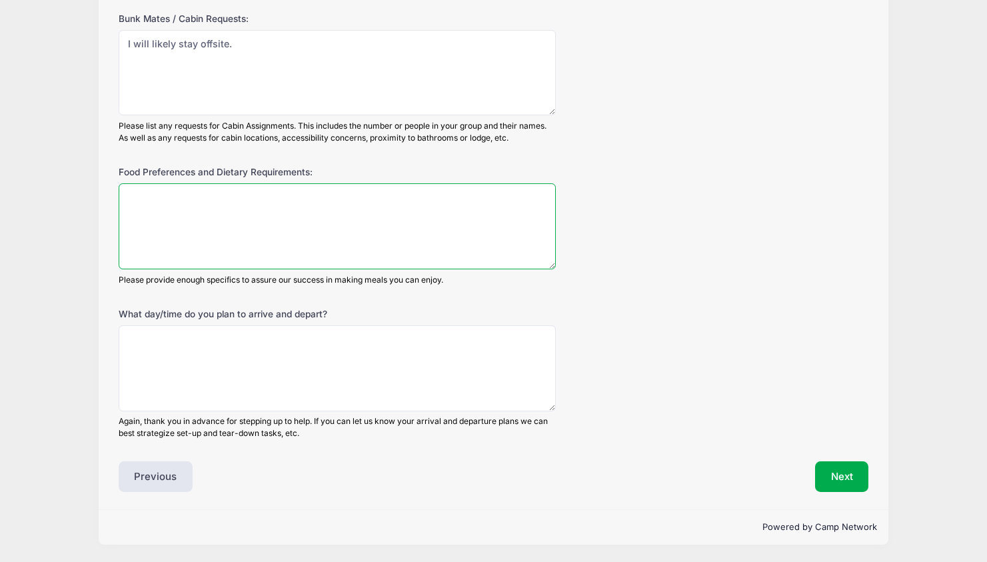
click at [143, 197] on textarea "Food Preferences and Dietary Requirements:" at bounding box center [338, 226] width 438 height 86
type textarea "listed under allergies"
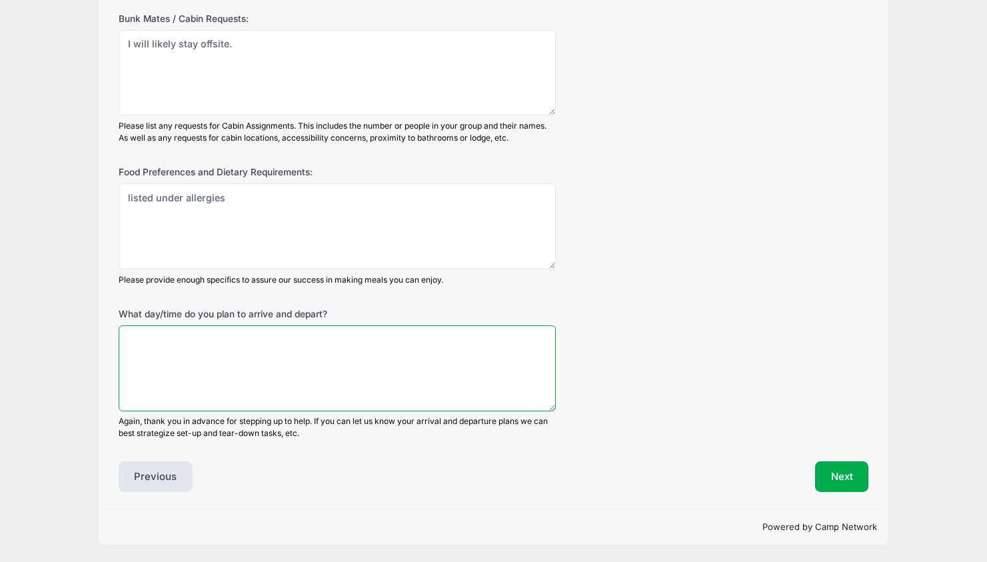
click at [175, 339] on textarea "What day/time do you plan to arrive and depart?" at bounding box center [338, 368] width 438 height 86
type textarea "not sure"
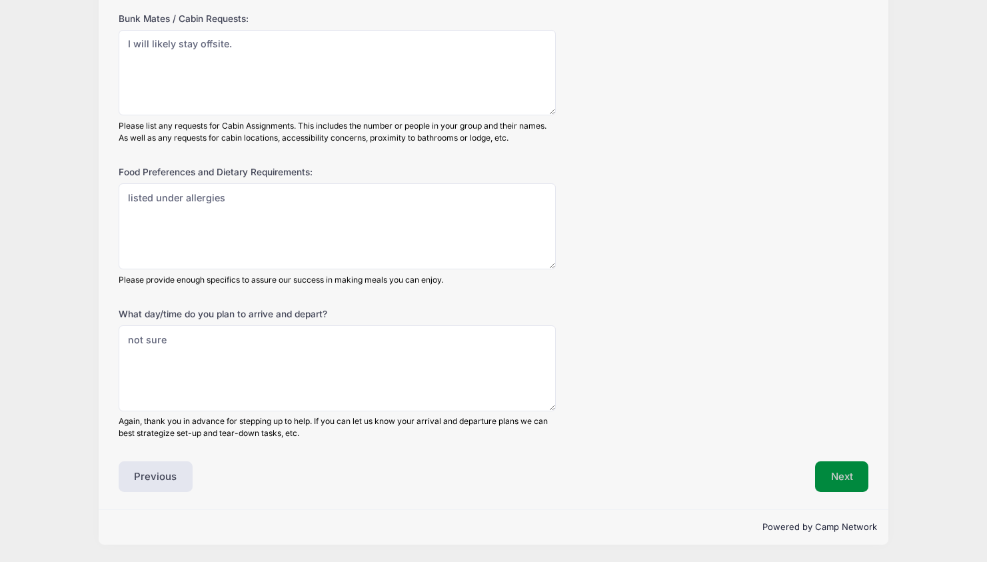
click at [831, 470] on button "Next" at bounding box center [842, 476] width 54 height 31
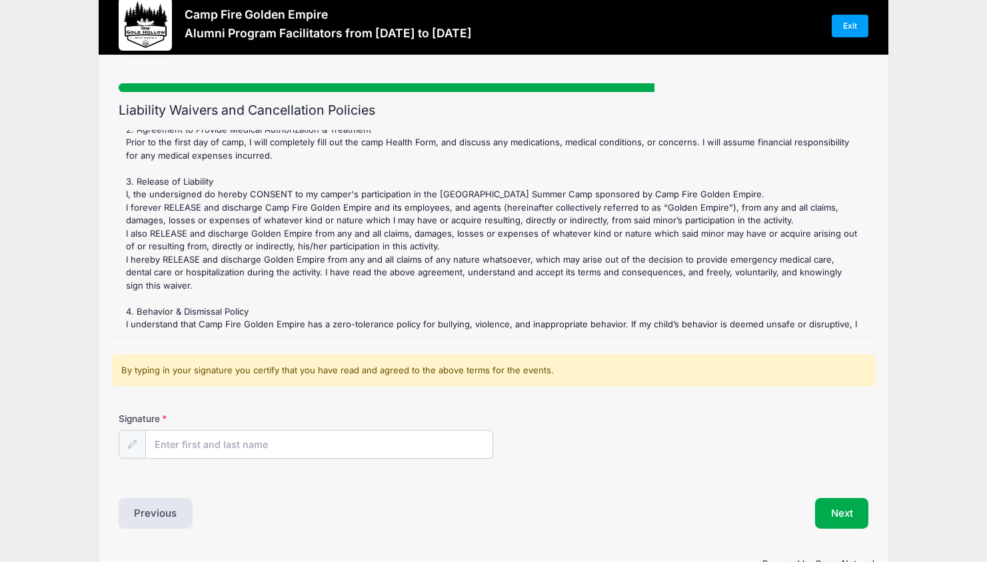
scroll to position [65, 0]
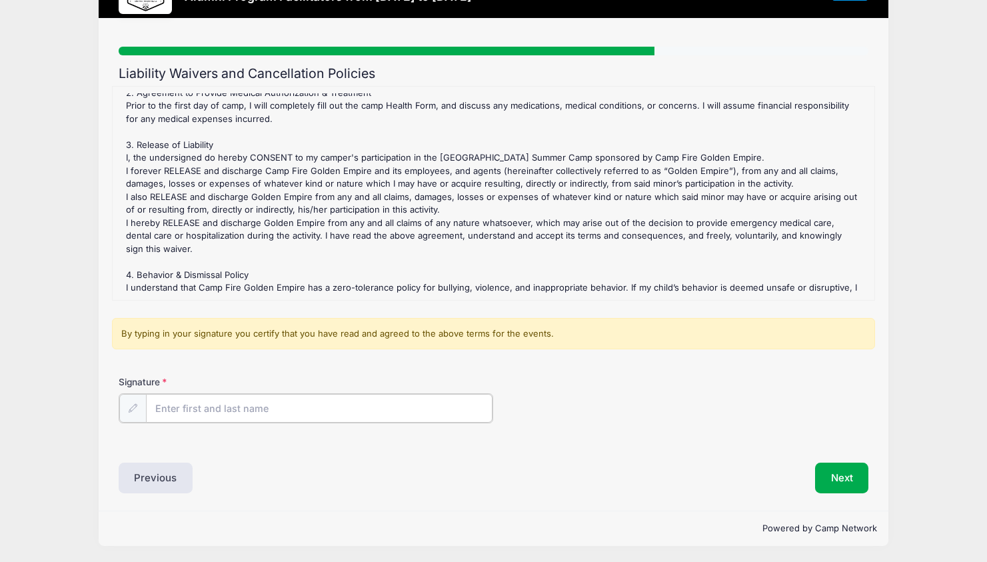
click at [196, 409] on input "Signature" at bounding box center [319, 408] width 347 height 29
type input "[PERSON_NAME]"
click at [841, 476] on button "Next" at bounding box center [842, 476] width 54 height 31
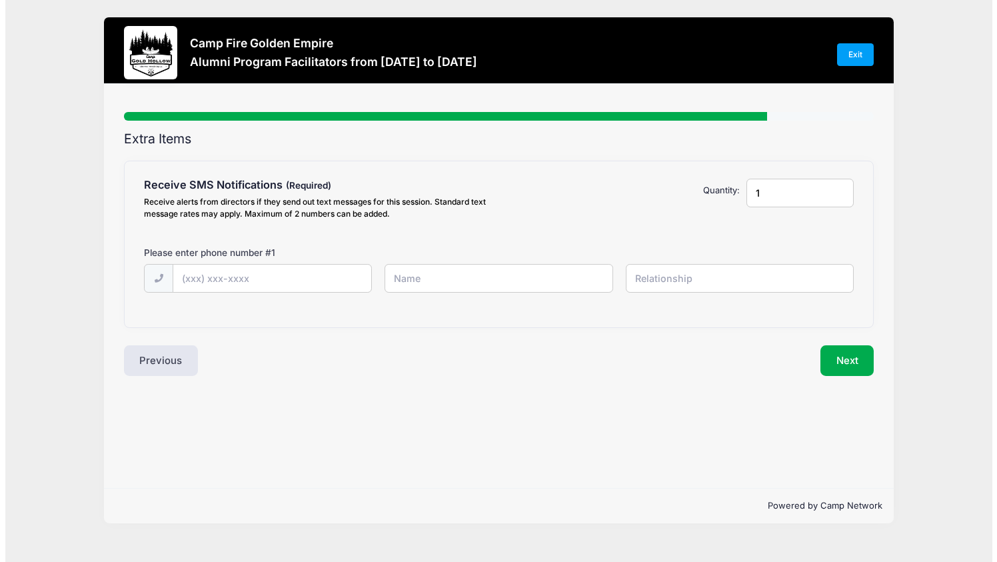
scroll to position [0, 0]
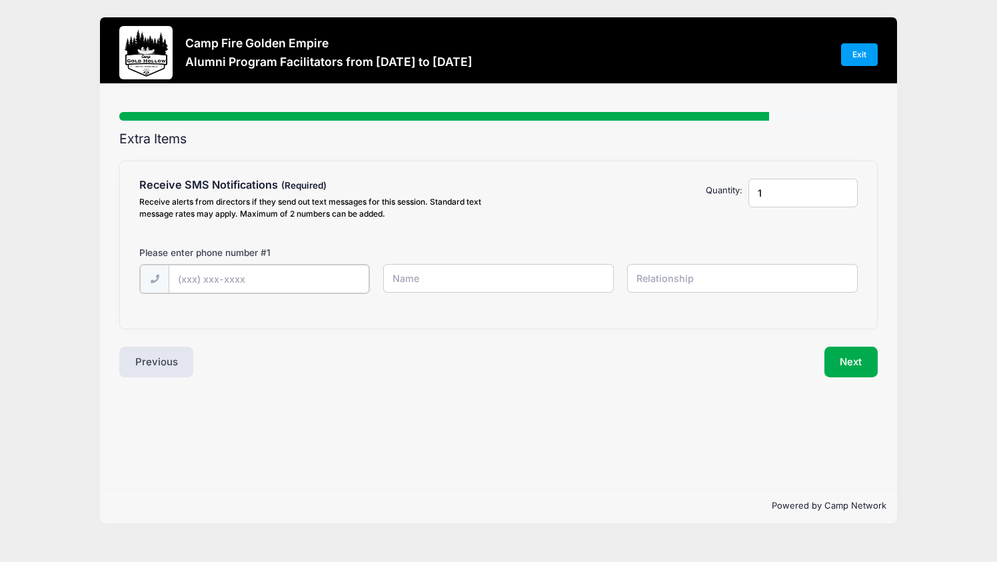
click at [0, 0] on input "text" at bounding box center [0, 0] width 0 height 0
type input "[PHONE_NUMBER]"
click at [0, 0] on input "text" at bounding box center [0, 0] width 0 height 0
type input "Gemma"
type input "self"
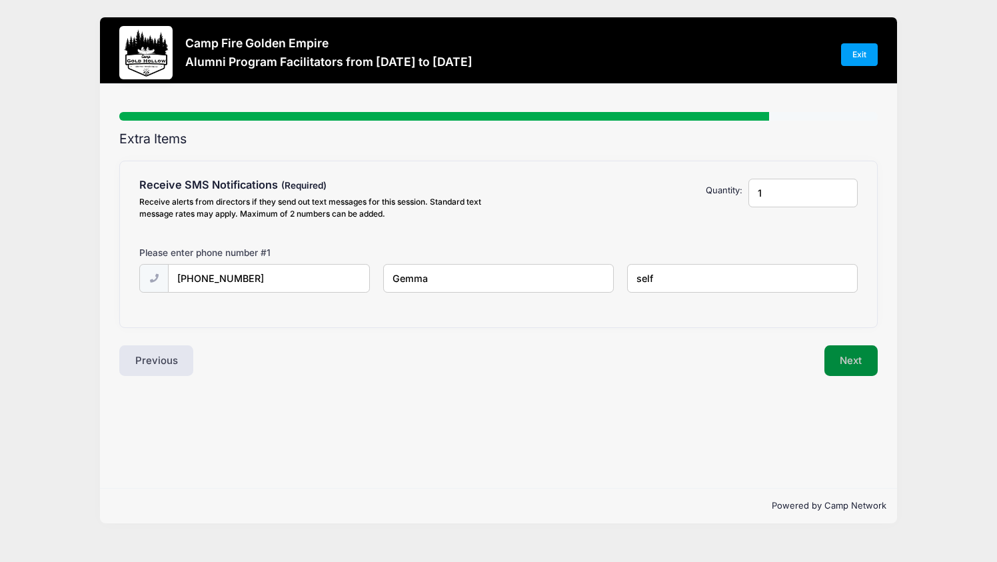
click at [848, 356] on button "Next" at bounding box center [851, 360] width 54 height 31
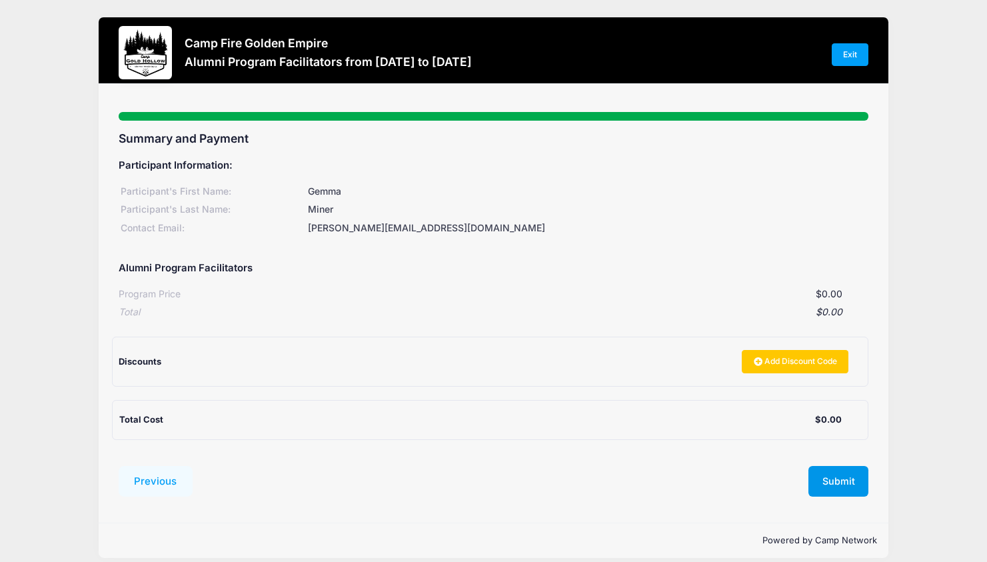
click at [838, 485] on button "Submit" at bounding box center [838, 481] width 60 height 31
